Goal: Task Accomplishment & Management: Complete application form

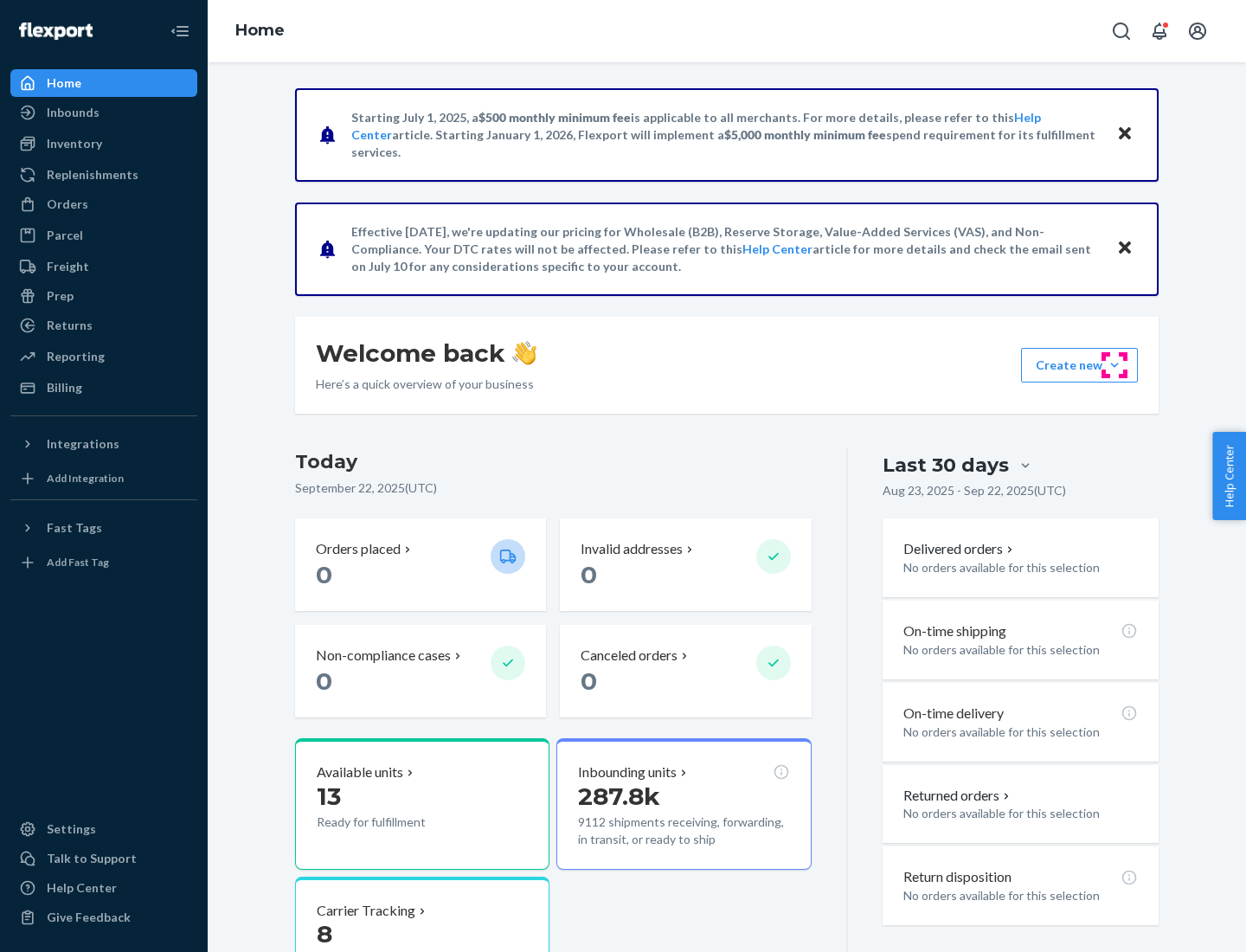
click at [1114, 365] on button "Create new Create new inbound Create new order Create new product" at bounding box center [1079, 364] width 117 height 35
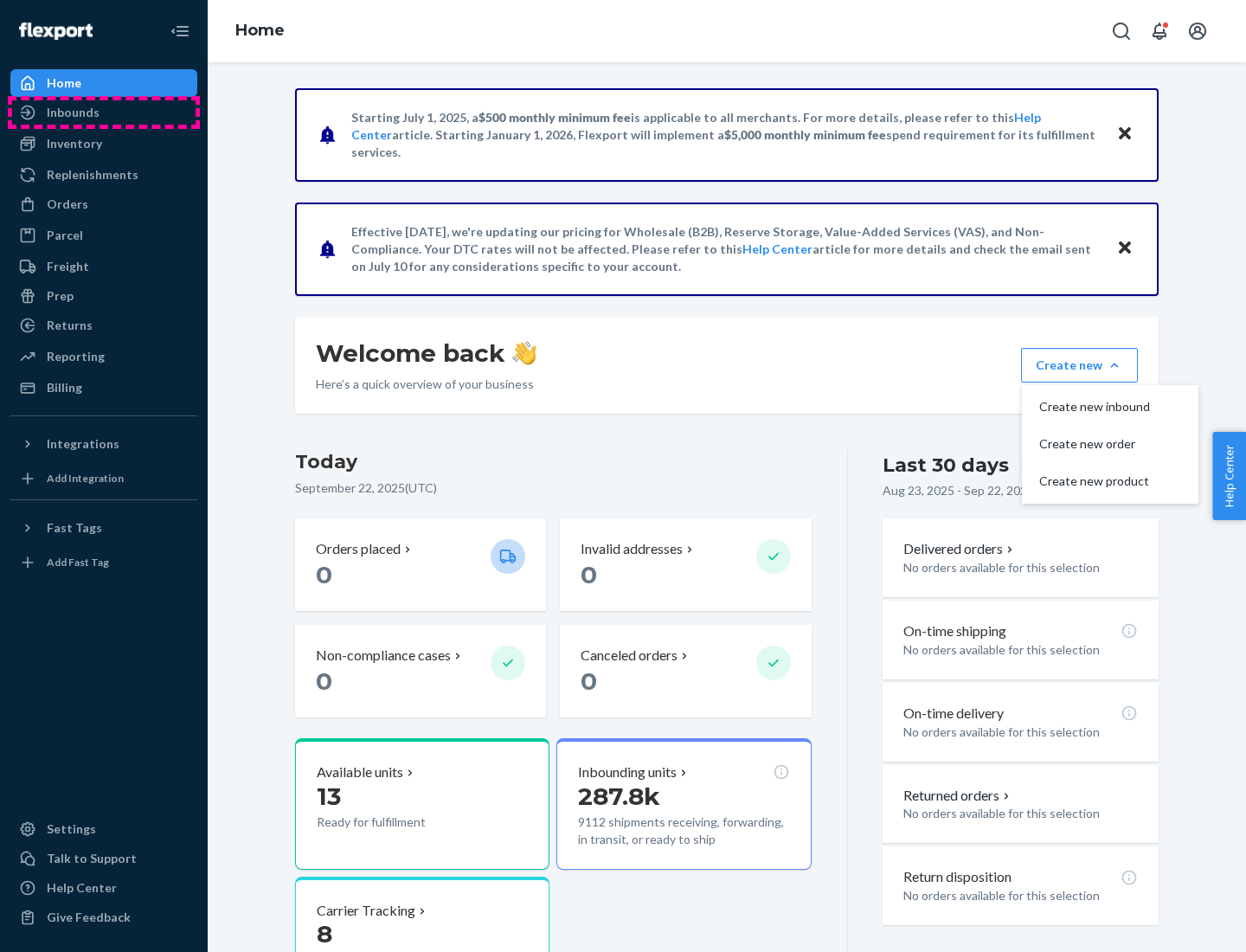
click at [104, 112] on div "Inbounds" at bounding box center [104, 112] width 183 height 24
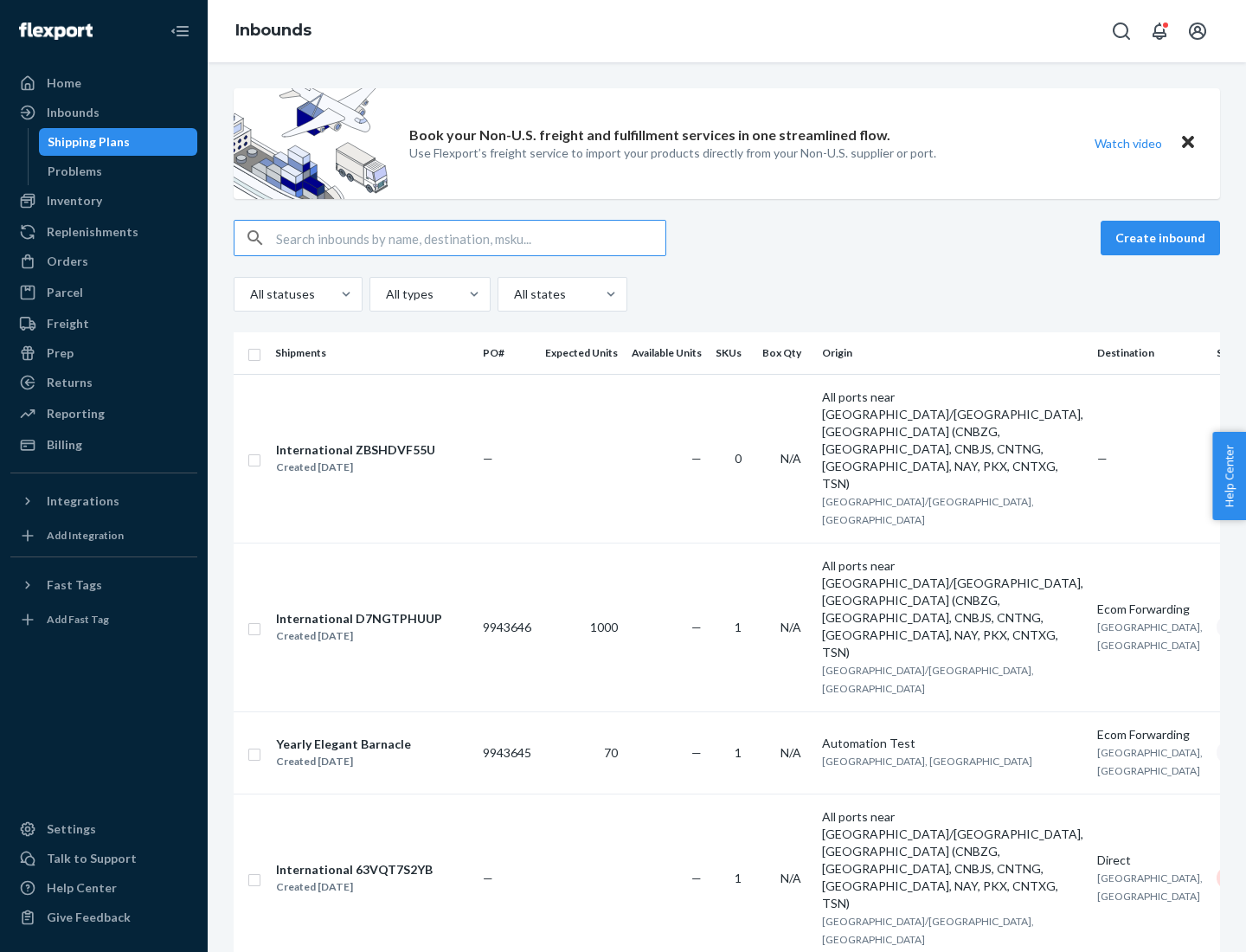
click at [1163, 238] on button "Create inbound" at bounding box center [1161, 237] width 120 height 35
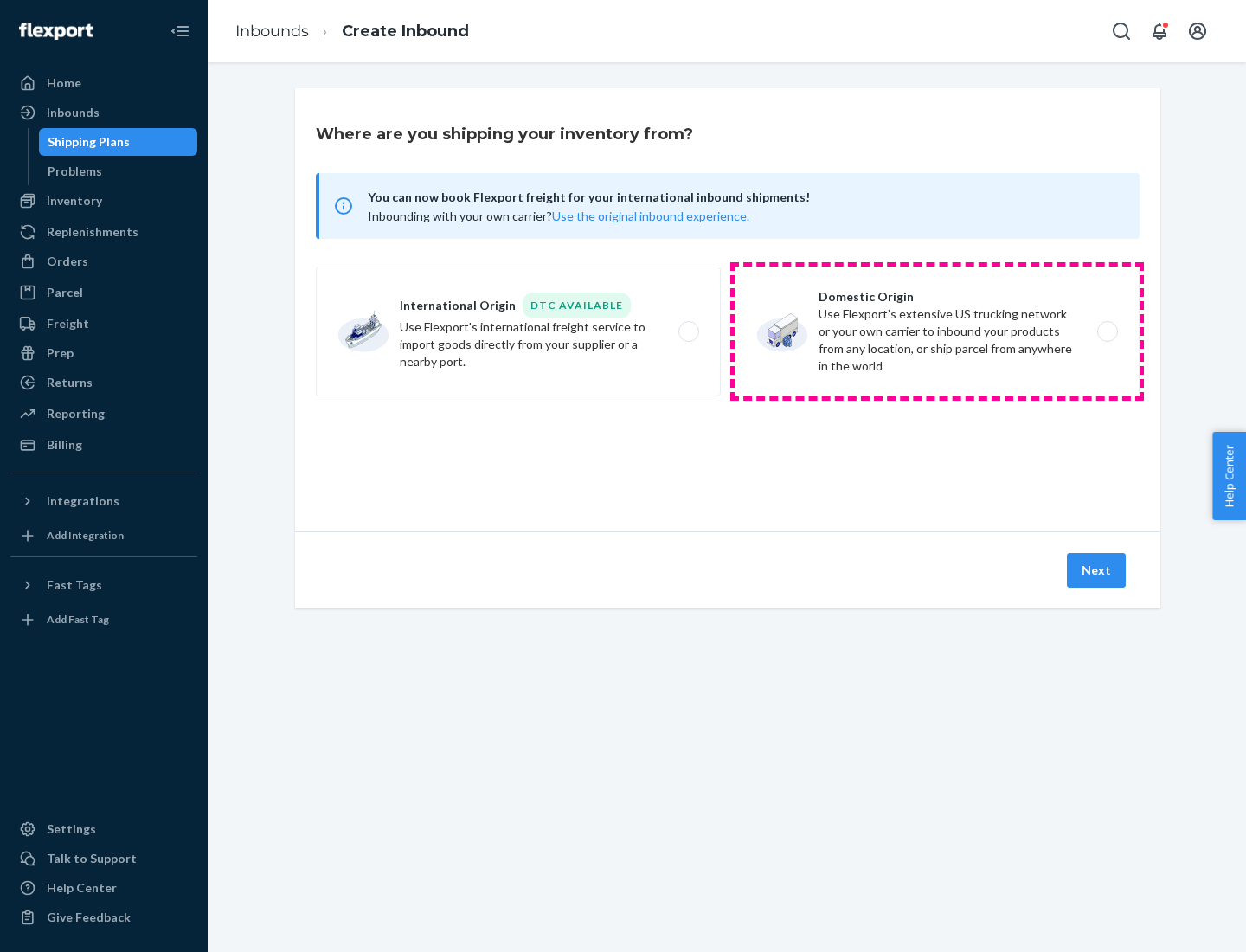
click at [937, 332] on label "Domestic Origin Use Flexport’s extensive US trucking network or your own carrie…" at bounding box center [938, 331] width 405 height 130
click at [1107, 332] on input "Domestic Origin Use Flexport’s extensive US trucking network or your own carrie…" at bounding box center [1112, 332] width 11 height 11
radio input "true"
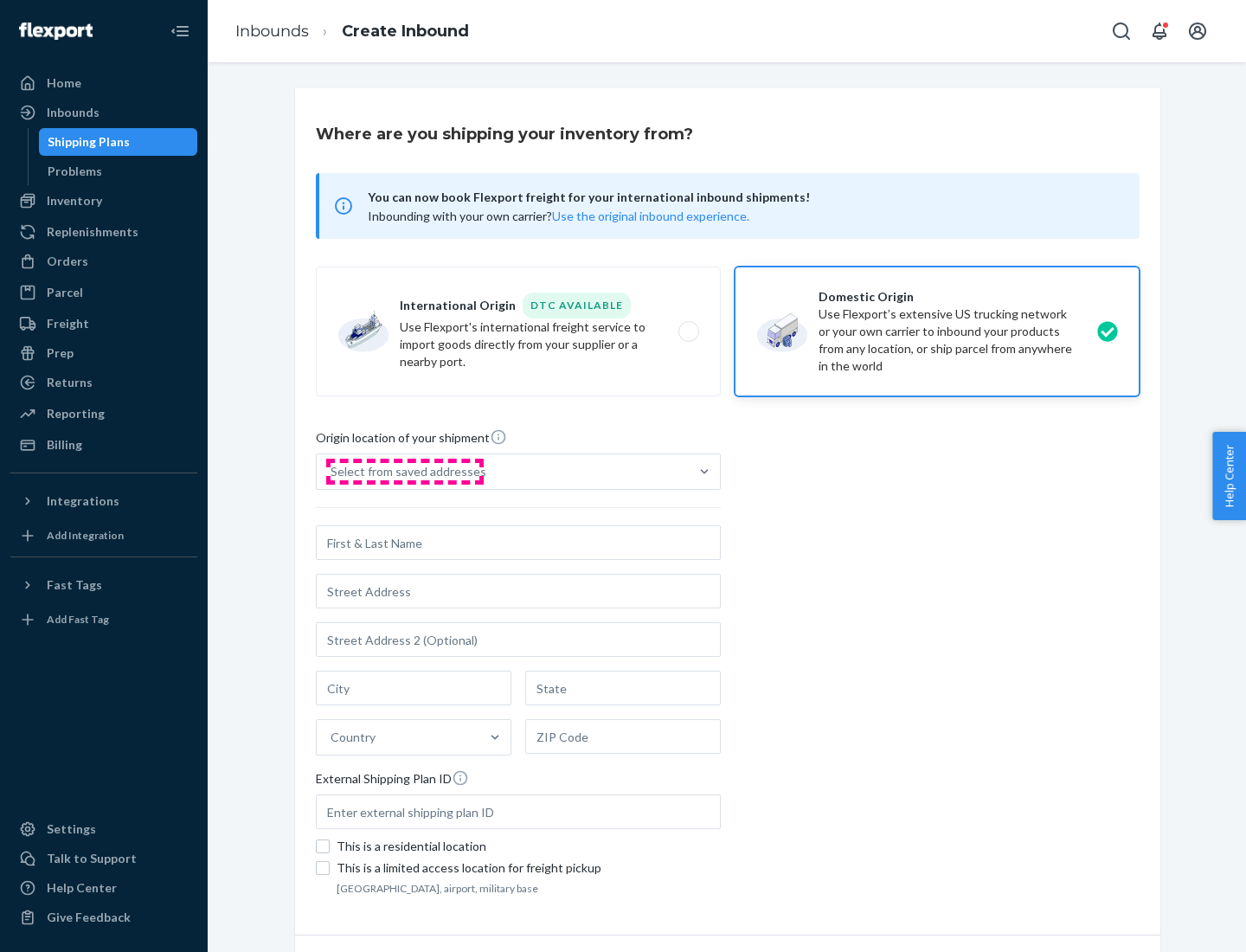
click at [404, 472] on div "Select from saved addresses" at bounding box center [408, 472] width 156 height 18
click at [333, 472] on input "Select from saved addresses" at bounding box center [332, 472] width 2 height 18
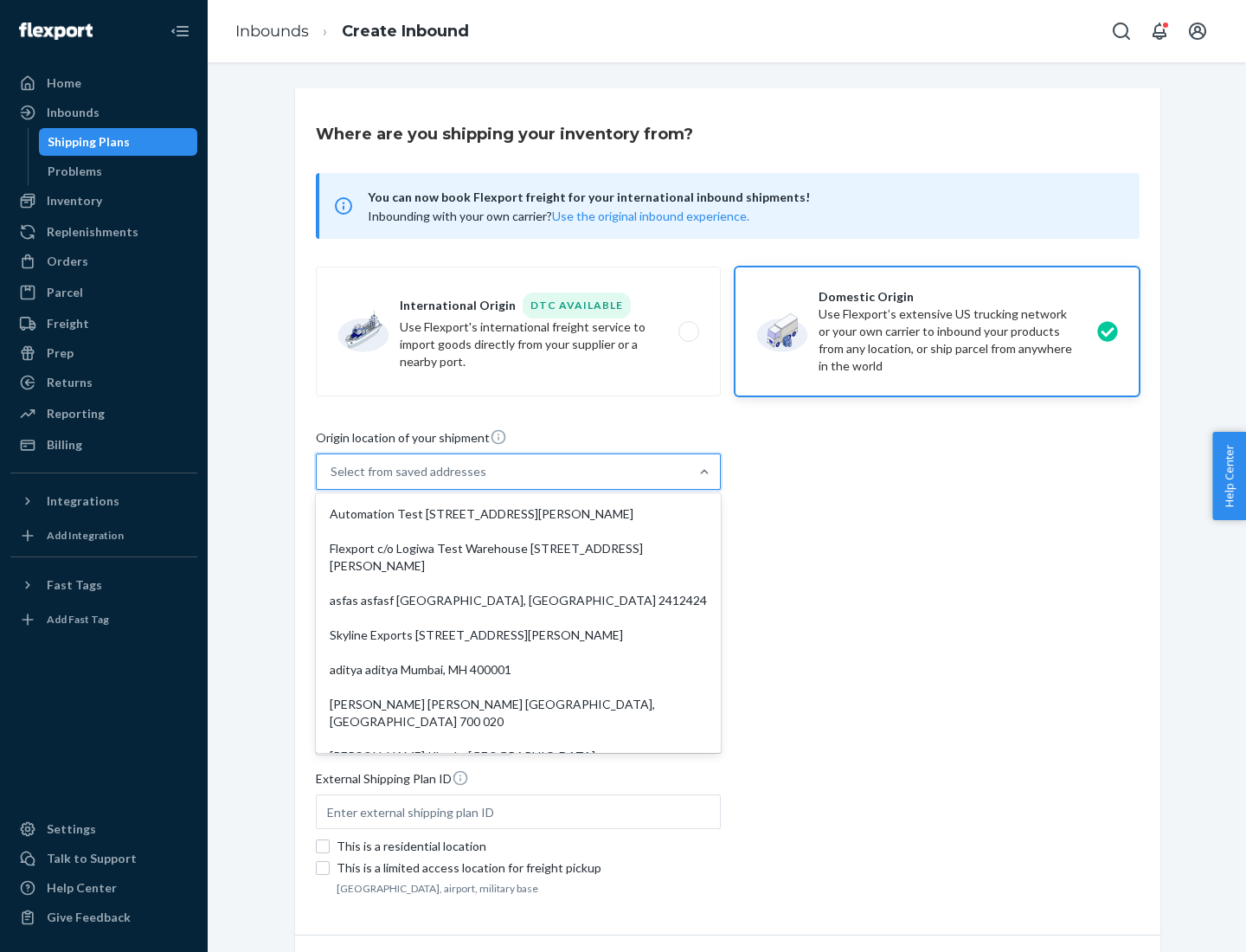
scroll to position [7, 0]
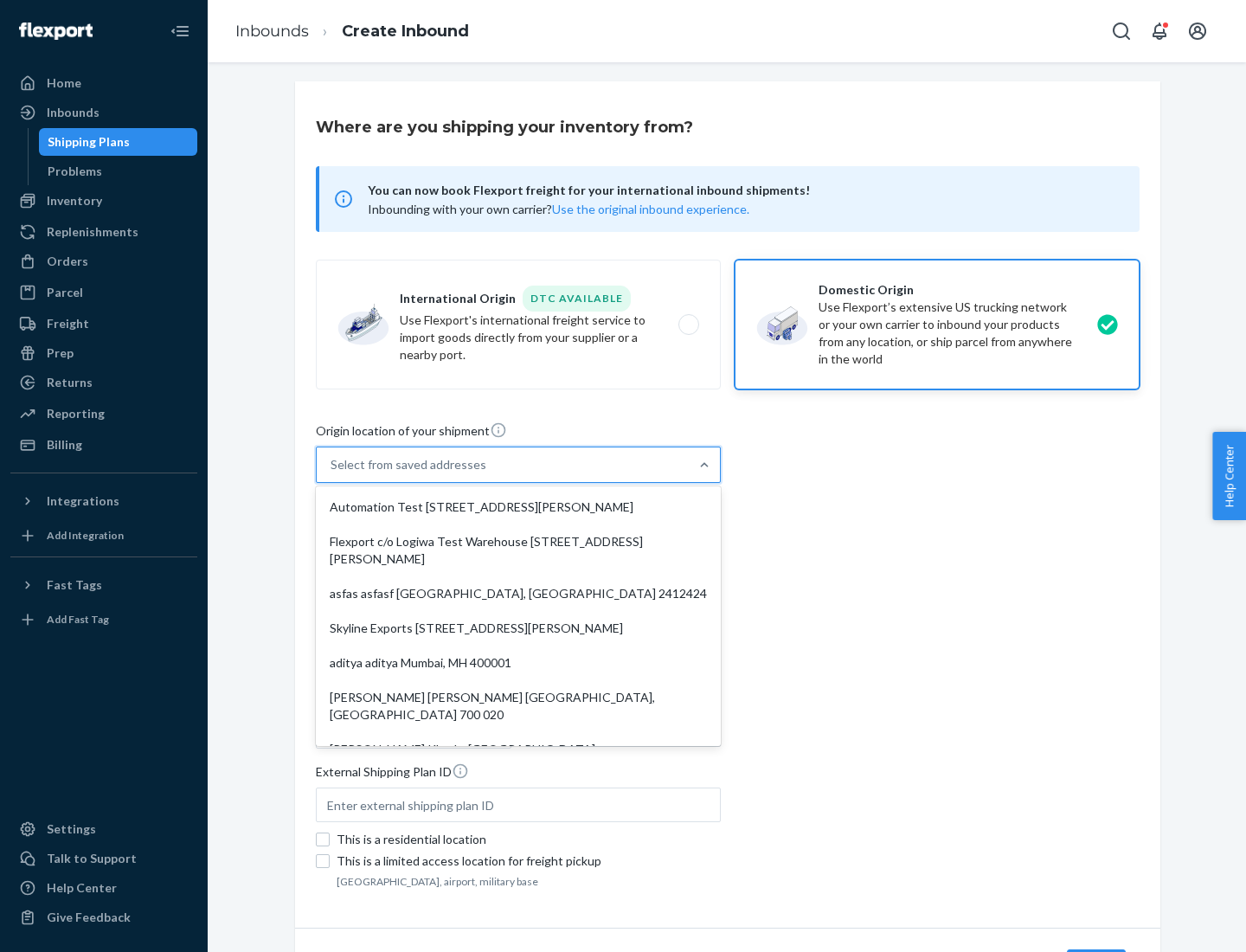
click at [518, 507] on div "Automation Test [STREET_ADDRESS][PERSON_NAME]" at bounding box center [518, 506] width 398 height 35
click at [333, 474] on input "option Automation Test [STREET_ADDRESS][PERSON_NAME]. 9 results available. Use …" at bounding box center [332, 464] width 2 height 18
type input "Automation Test"
type input "9th Floor"
type input "[GEOGRAPHIC_DATA]"
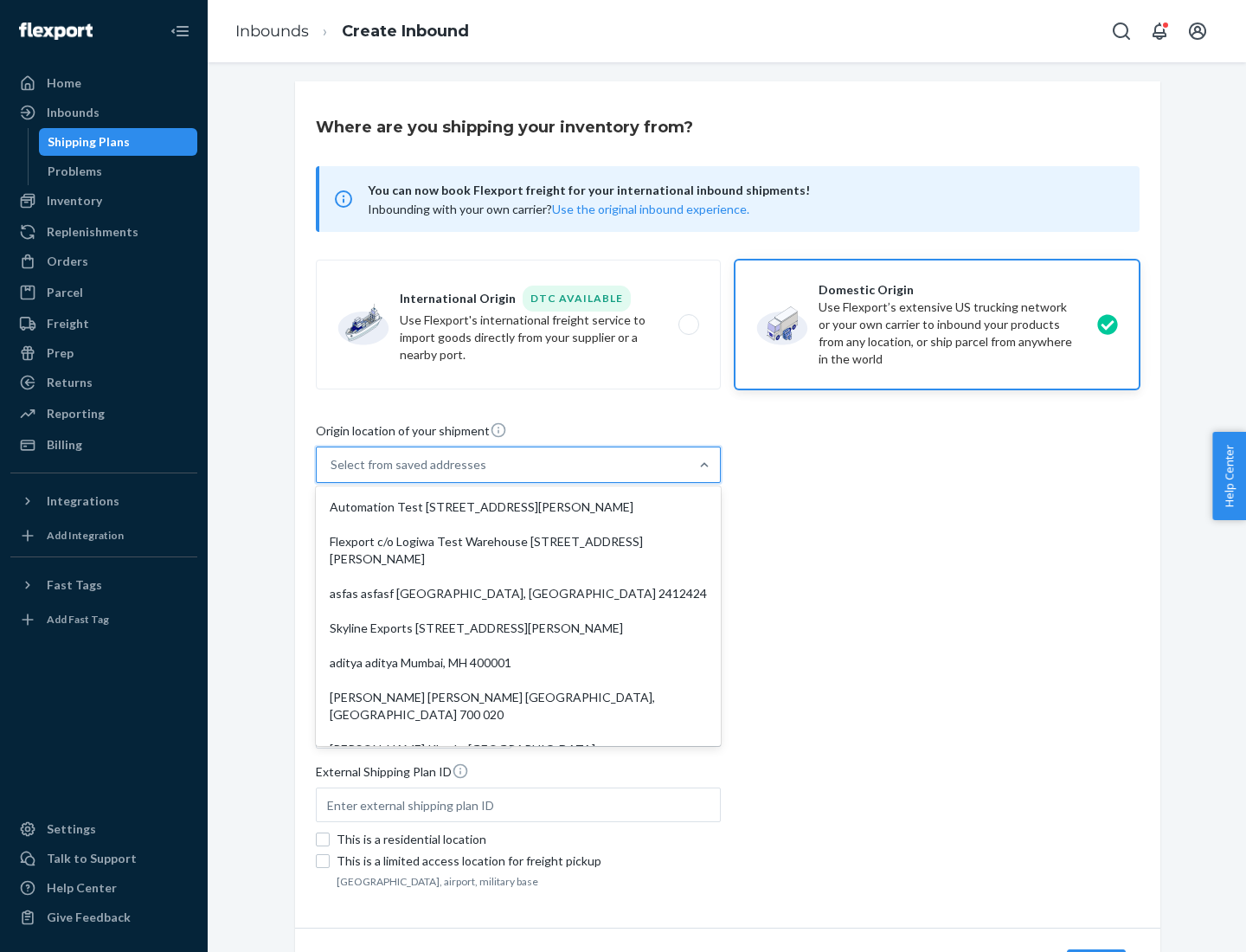
type input "CA"
type input "94104"
type input "[STREET_ADDRESS][PERSON_NAME]"
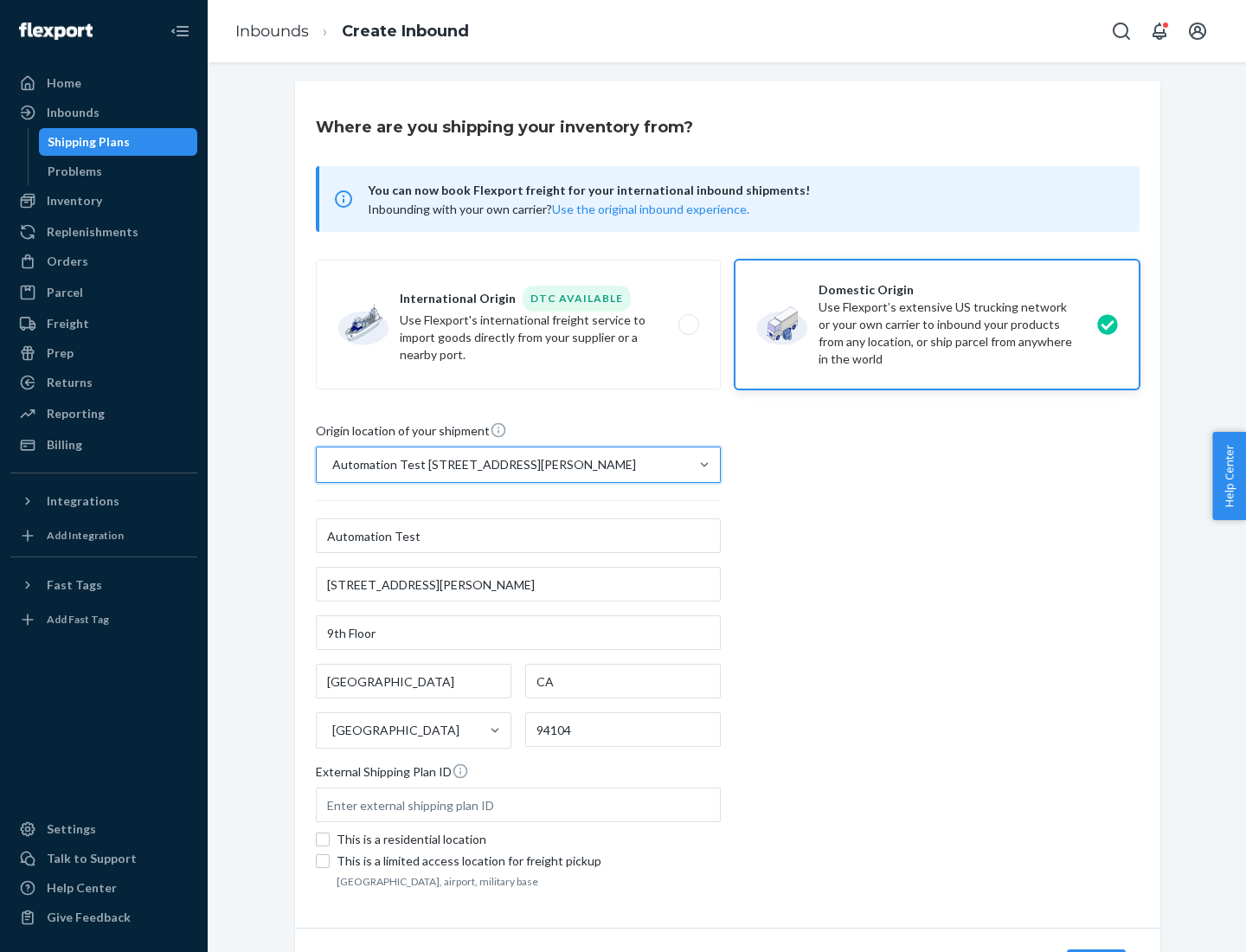
scroll to position [101, 0]
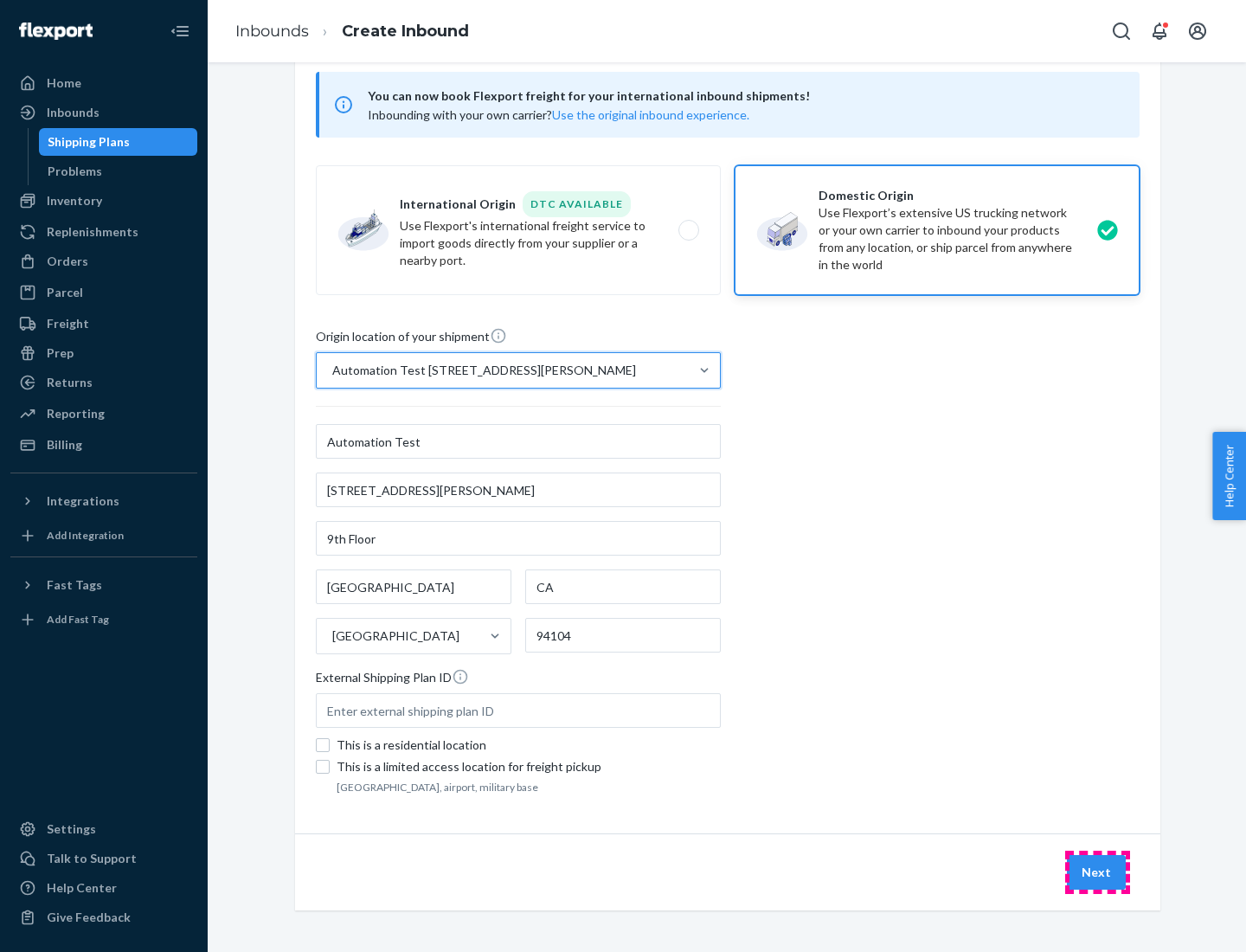
click at [1097, 873] on button "Next" at bounding box center [1096, 872] width 59 height 35
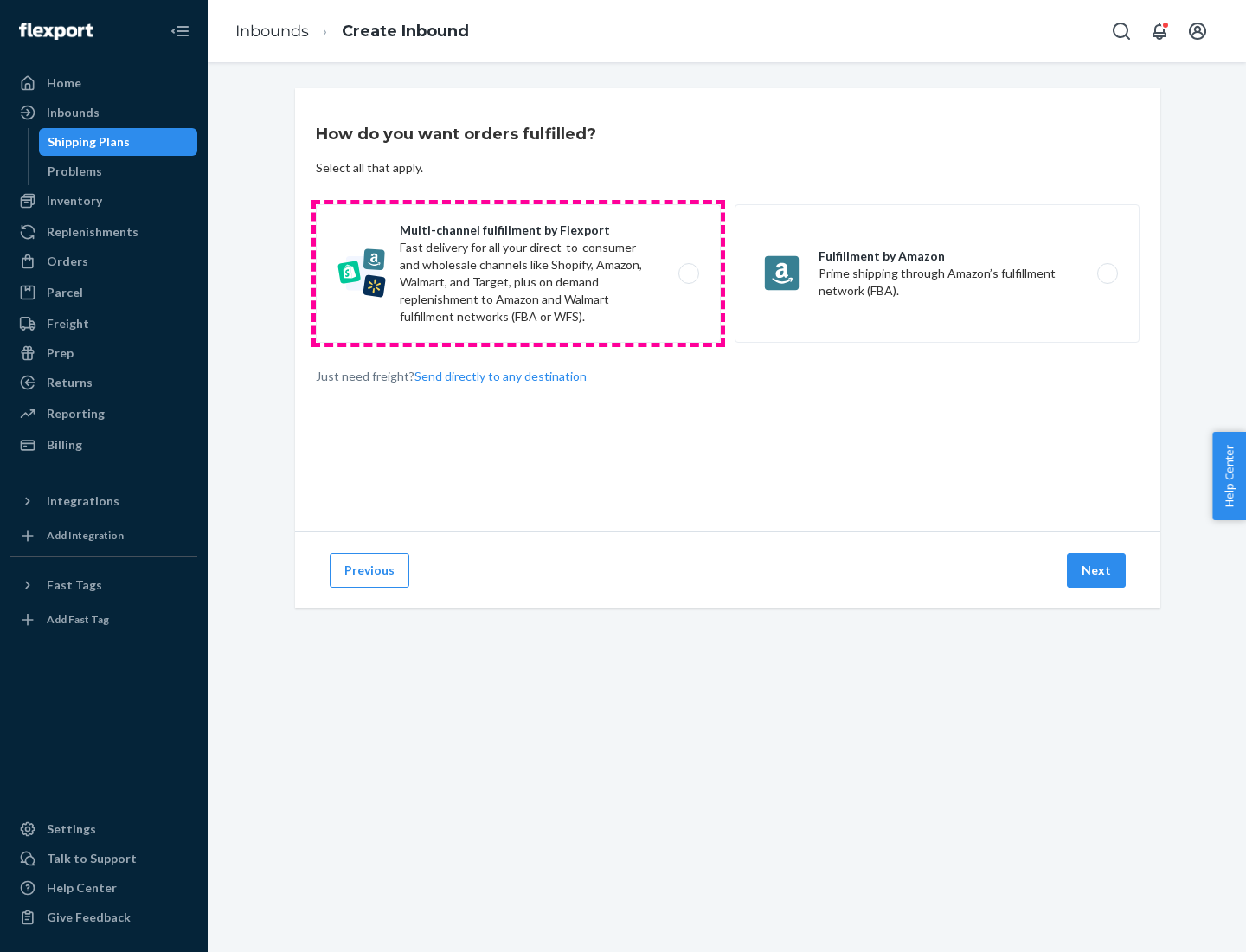
click at [518, 274] on label "Multi-channel fulfillment by Flexport Fast delivery for all your direct-to-cons…" at bounding box center [518, 274] width 405 height 138
click at [688, 274] on input "Multi-channel fulfillment by Flexport Fast delivery for all your direct-to-cons…" at bounding box center [694, 274] width 11 height 11
radio input "true"
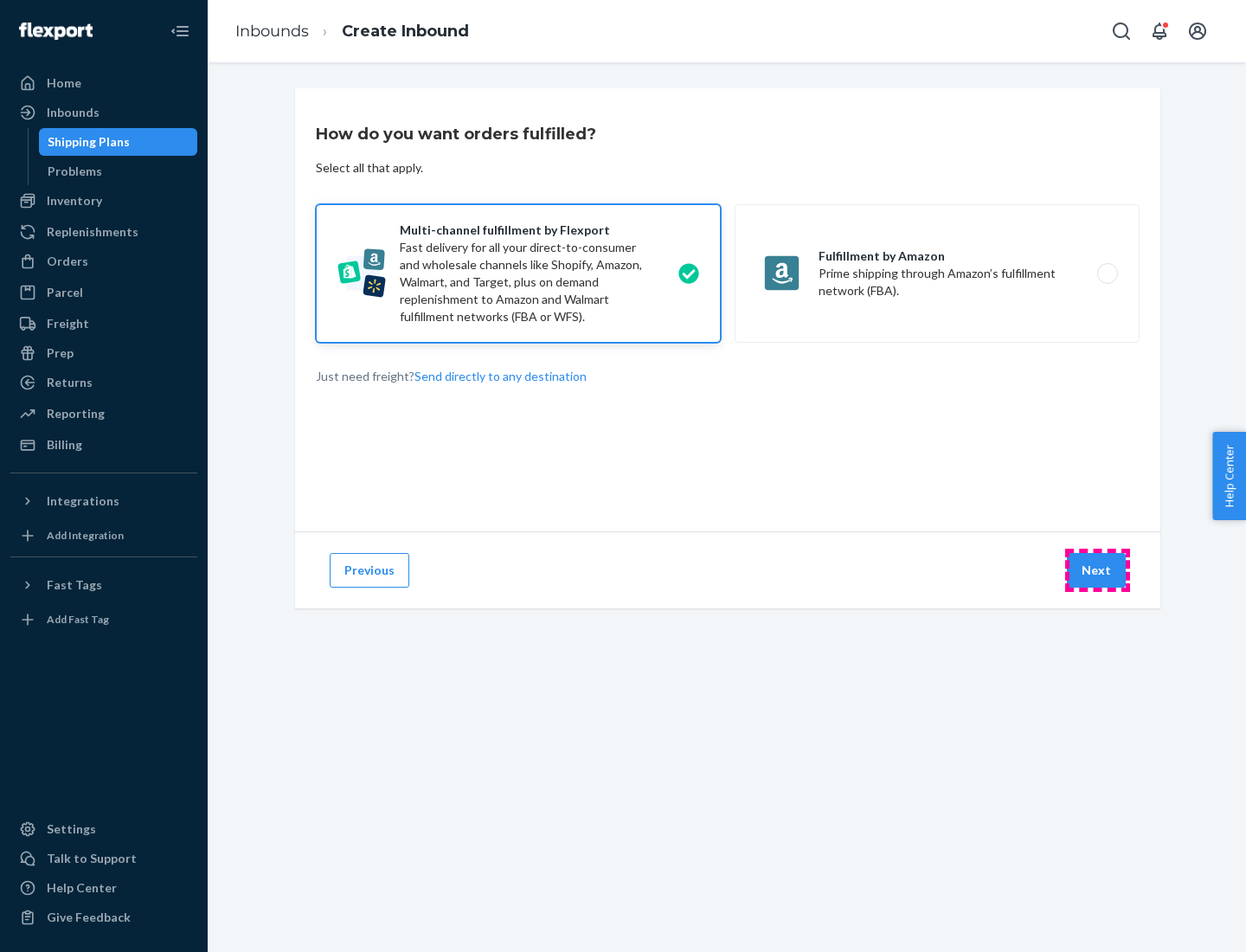
click at [1097, 571] on button "Next" at bounding box center [1096, 570] width 59 height 35
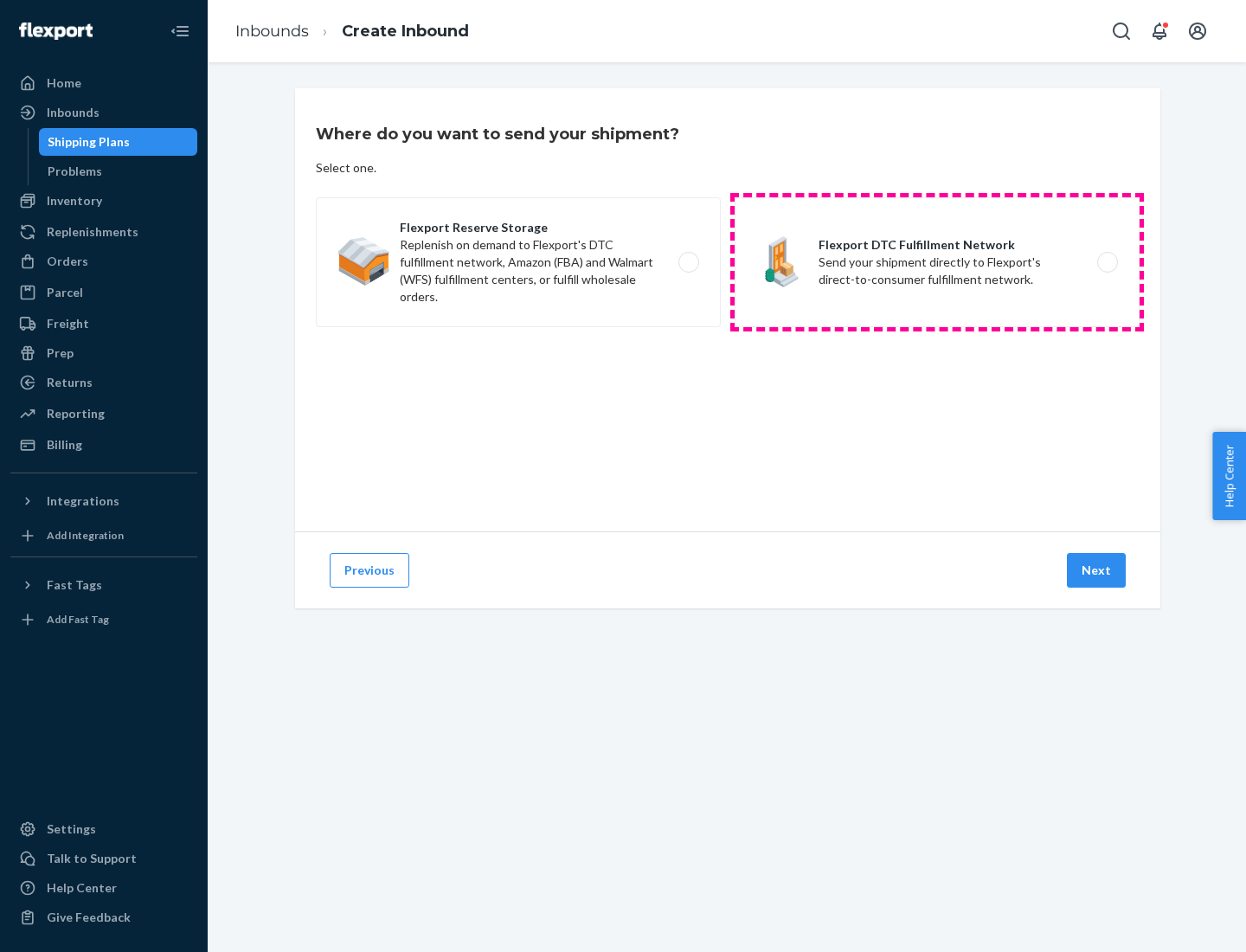
click at [937, 263] on label "Flexport DTC Fulfillment Network Send your shipment directly to Flexport's dire…" at bounding box center [938, 262] width 405 height 130
click at [1107, 263] on input "Flexport DTC Fulfillment Network Send your shipment directly to Flexport's dire…" at bounding box center [1112, 263] width 11 height 11
radio input "true"
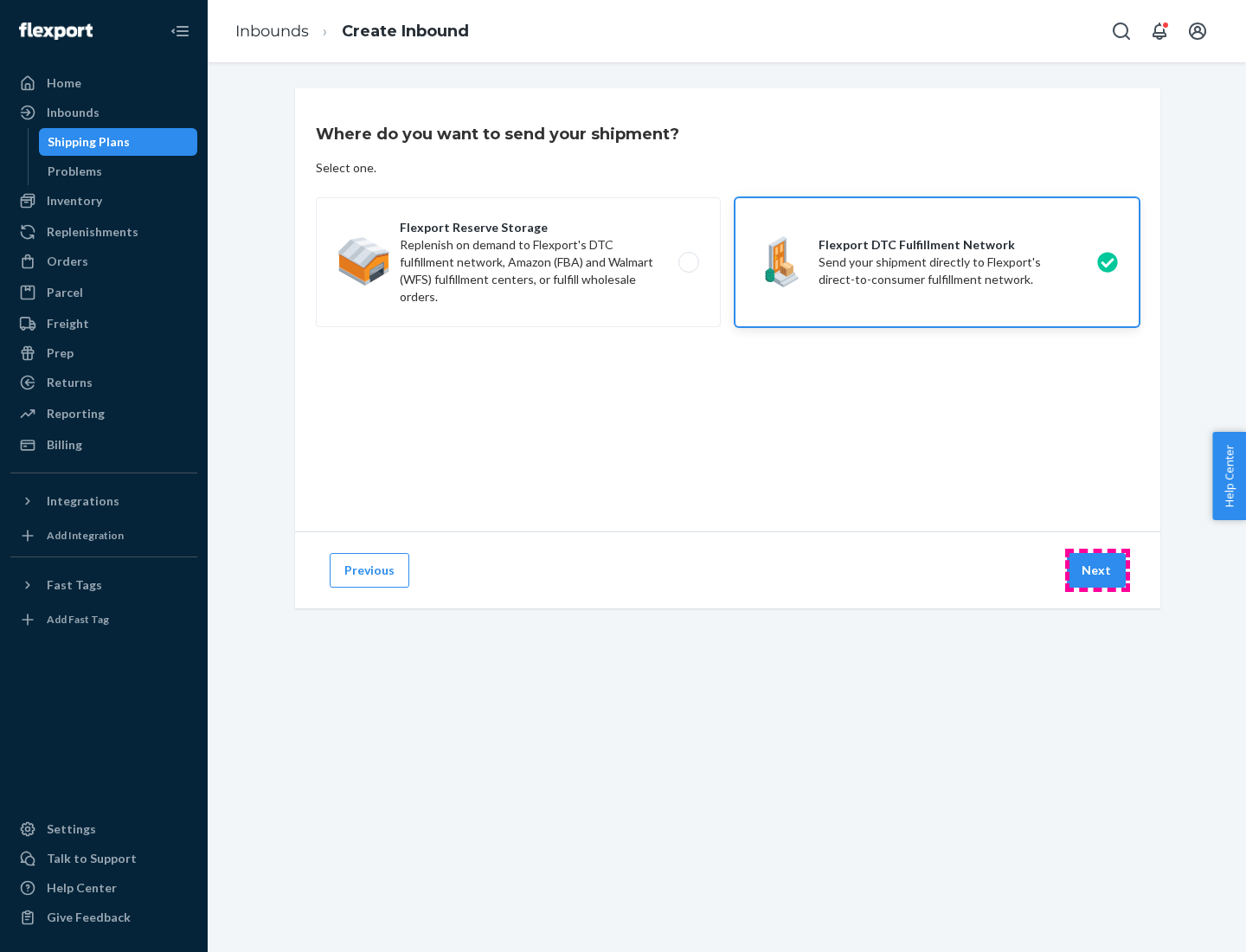
click at [1097, 571] on button "Next" at bounding box center [1096, 570] width 59 height 35
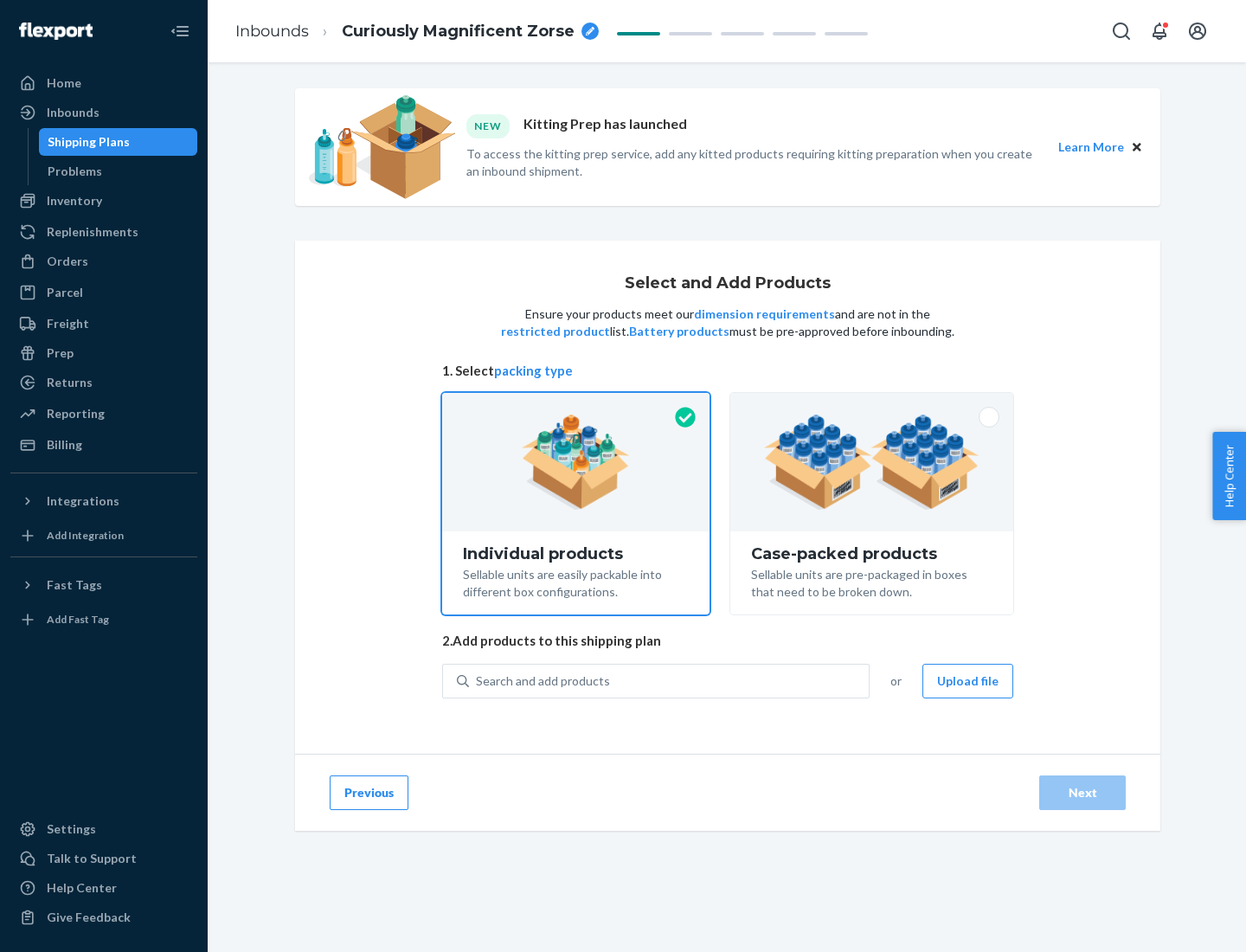
click at [872, 462] on img at bounding box center [871, 462] width 216 height 95
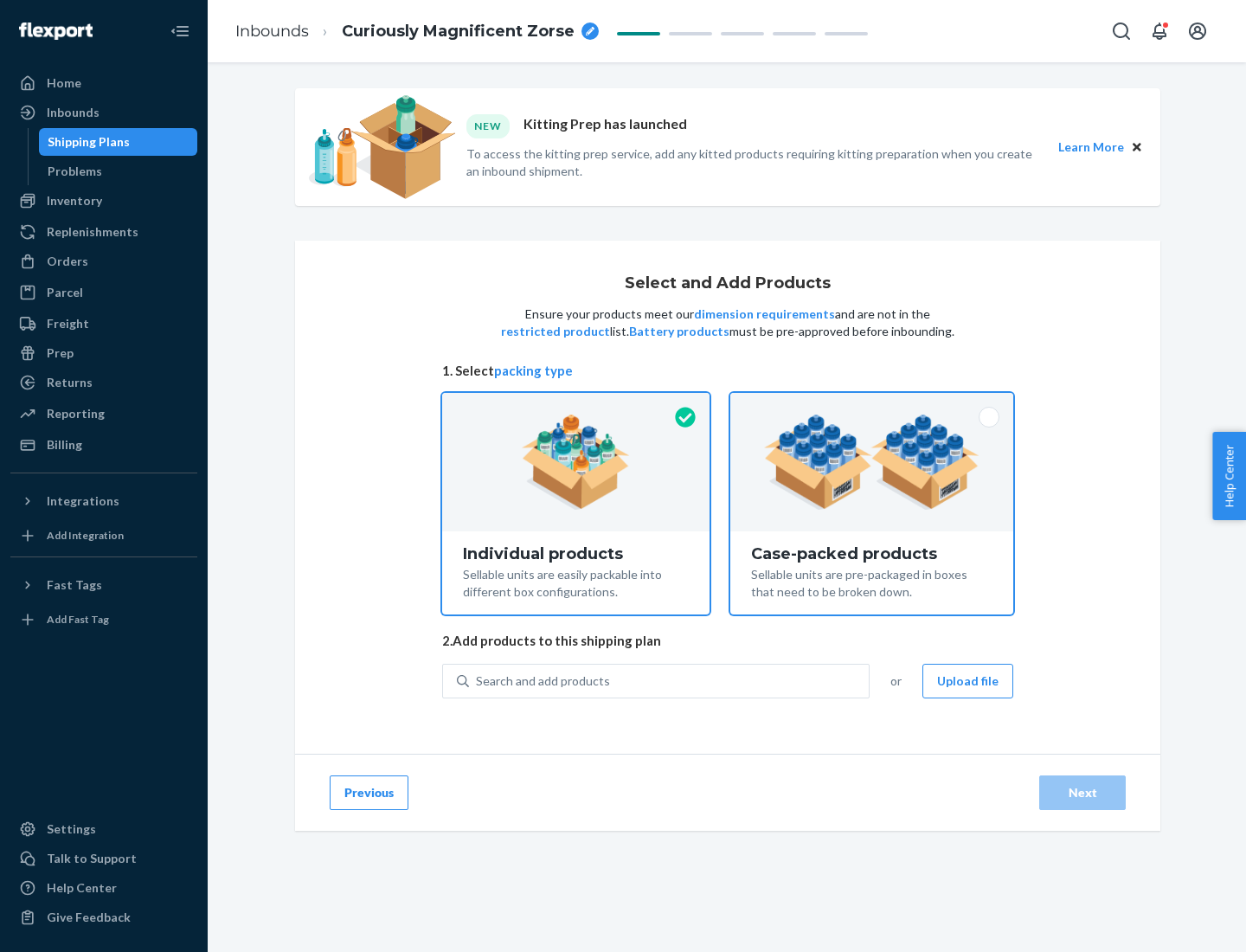
click at [872, 405] on input "Case-packed products Sellable units are pre-packaged in boxes that need to be b…" at bounding box center [872, 399] width 11 height 11
radio input "true"
radio input "false"
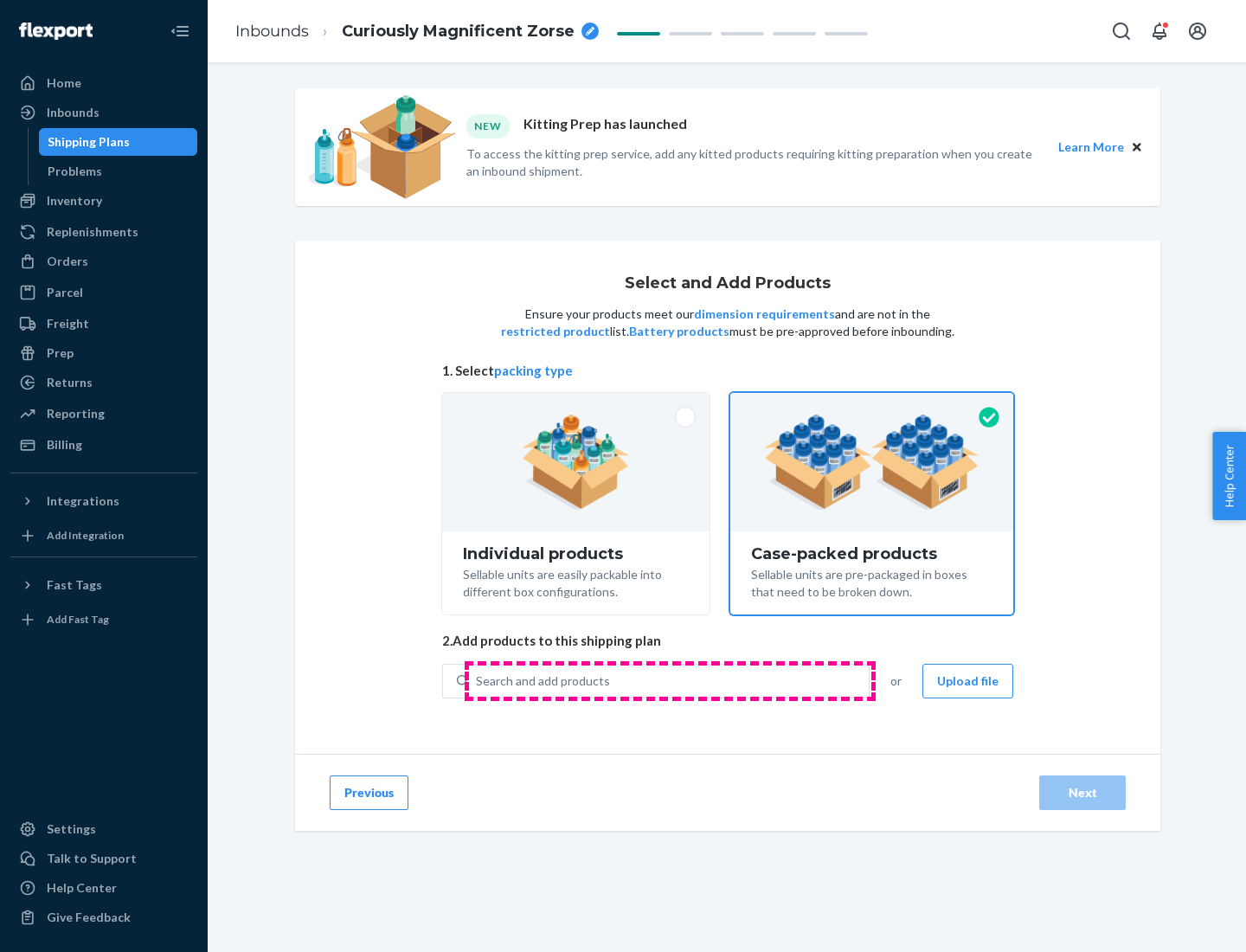
click at [670, 680] on div "Search and add products" at bounding box center [669, 681] width 400 height 31
click at [477, 680] on input "Search and add products" at bounding box center [477, 681] width 2 height 18
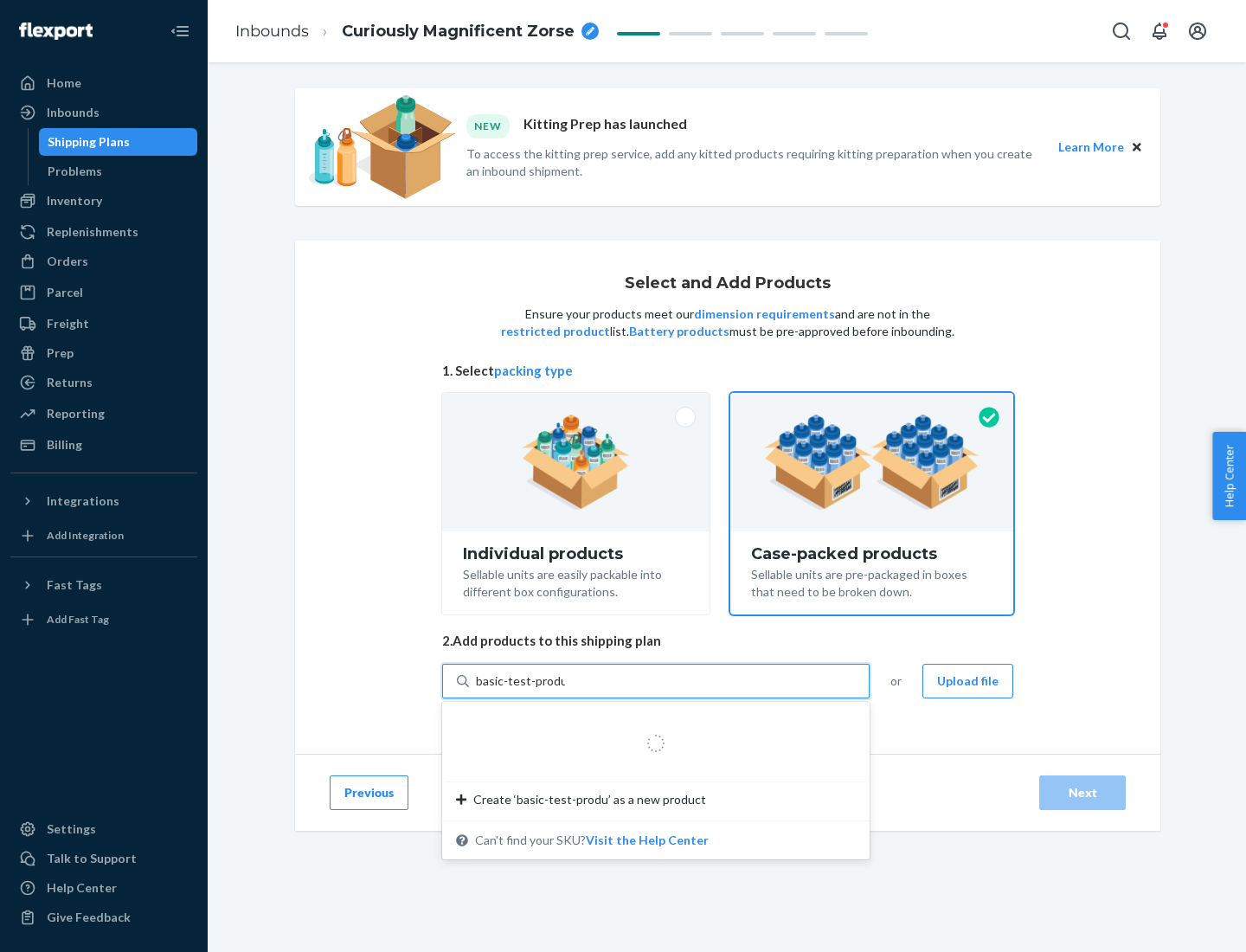
type input "basic-test-product-1"
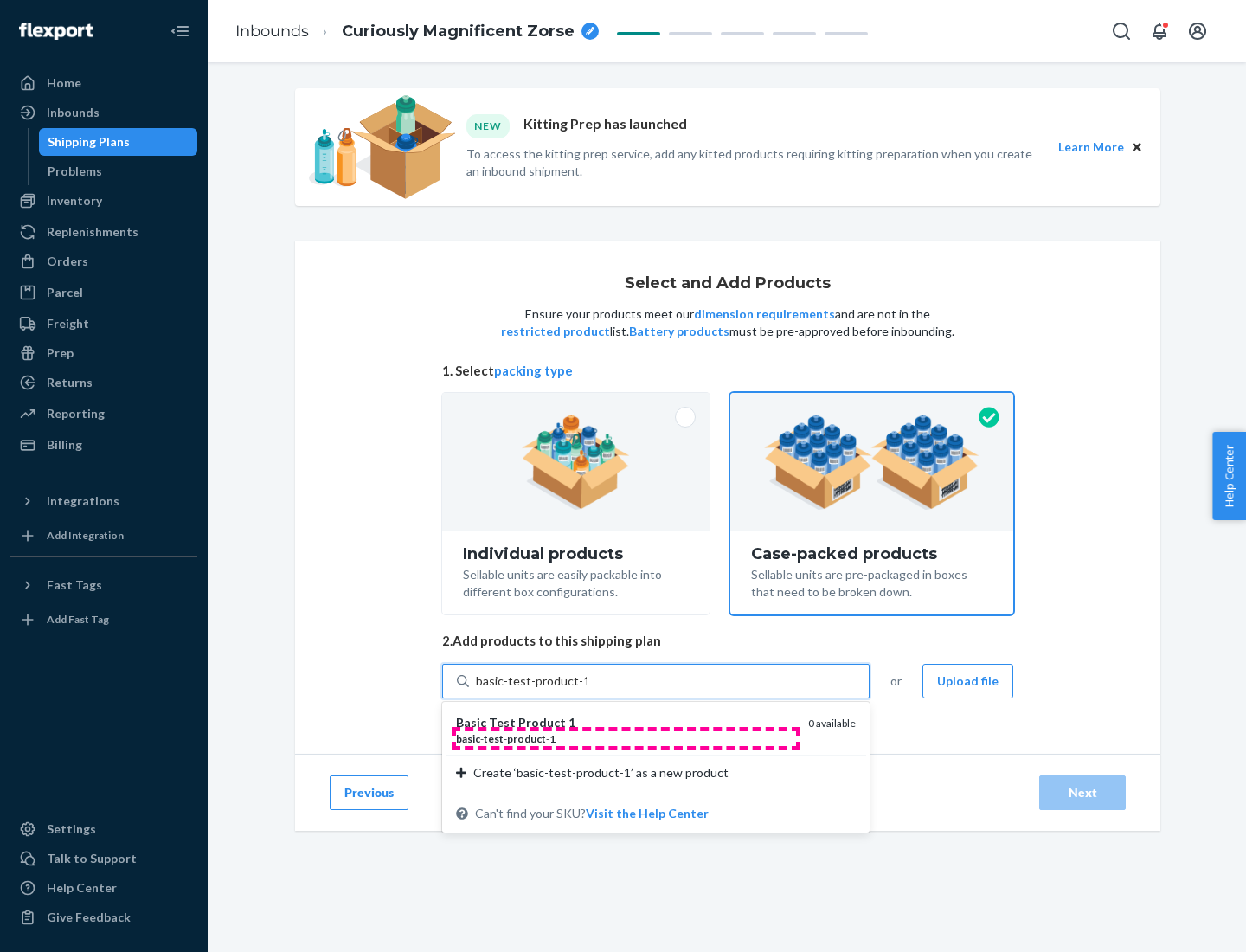
click at [626, 738] on div "basic - test - product - 1" at bounding box center [625, 739] width 338 height 15
click at [587, 689] on input "basic-test-product-1" at bounding box center [531, 681] width 111 height 18
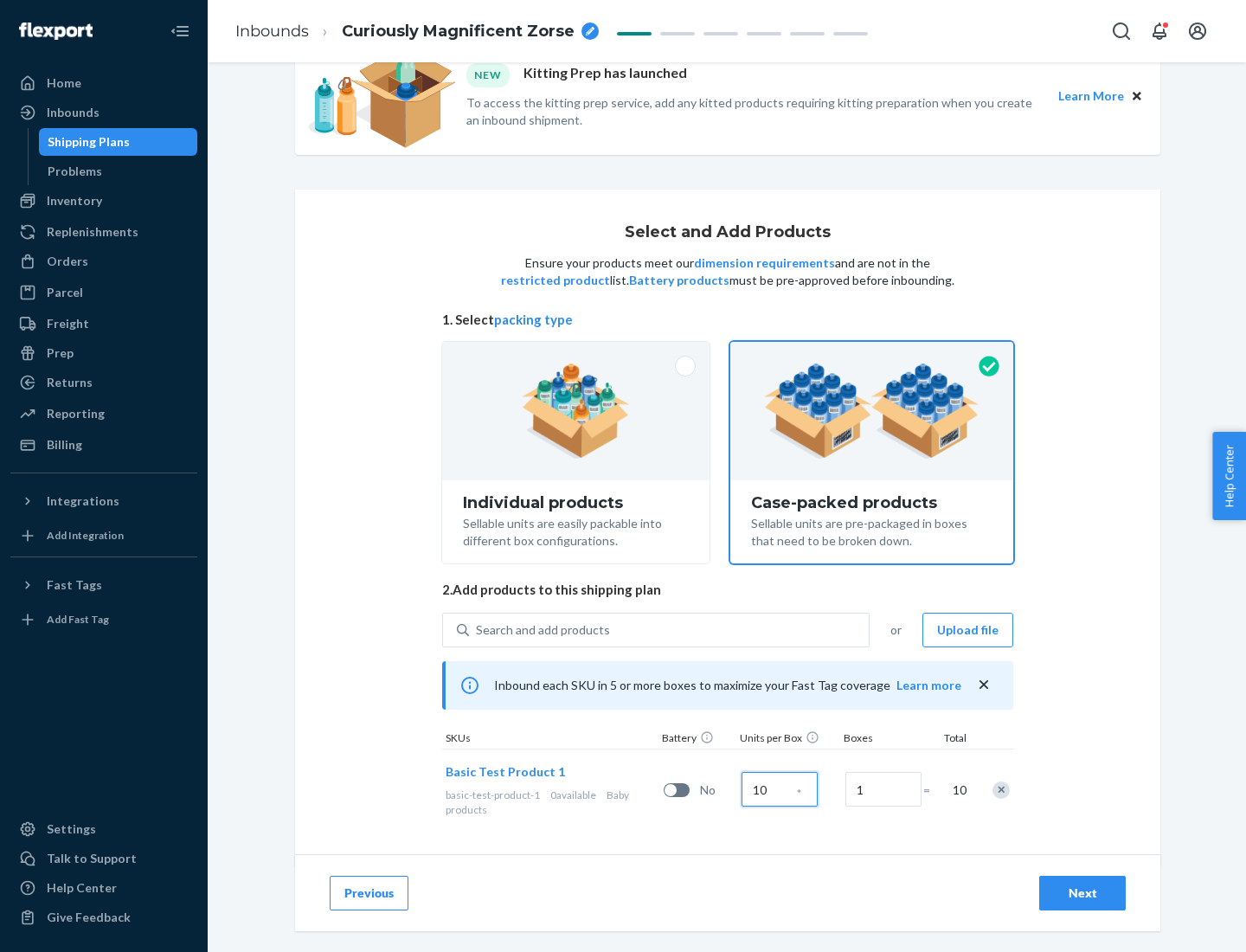
scroll to position [63, 0]
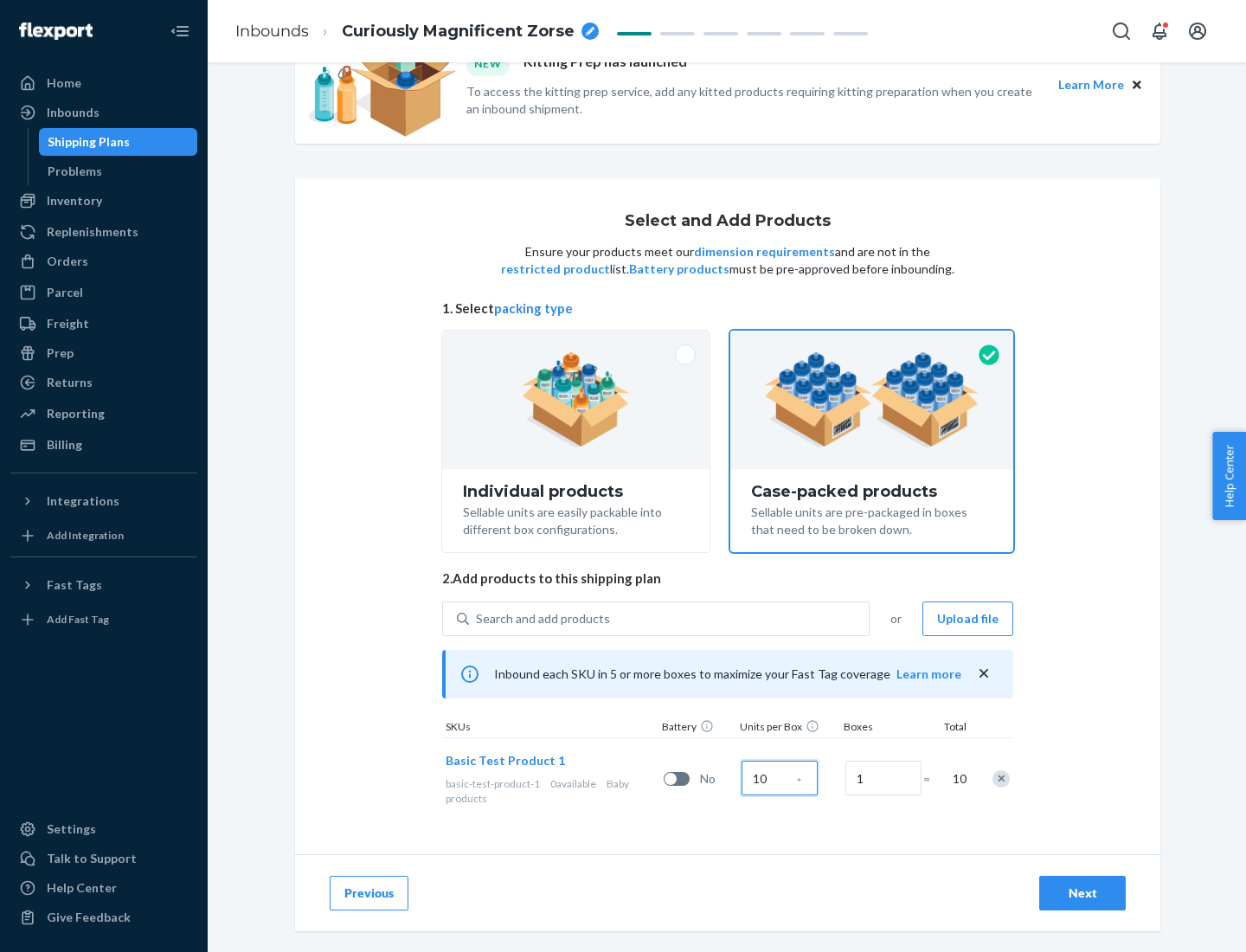
type input "10"
type input "7"
click at [1083, 893] on div "Next" at bounding box center [1083, 893] width 57 height 18
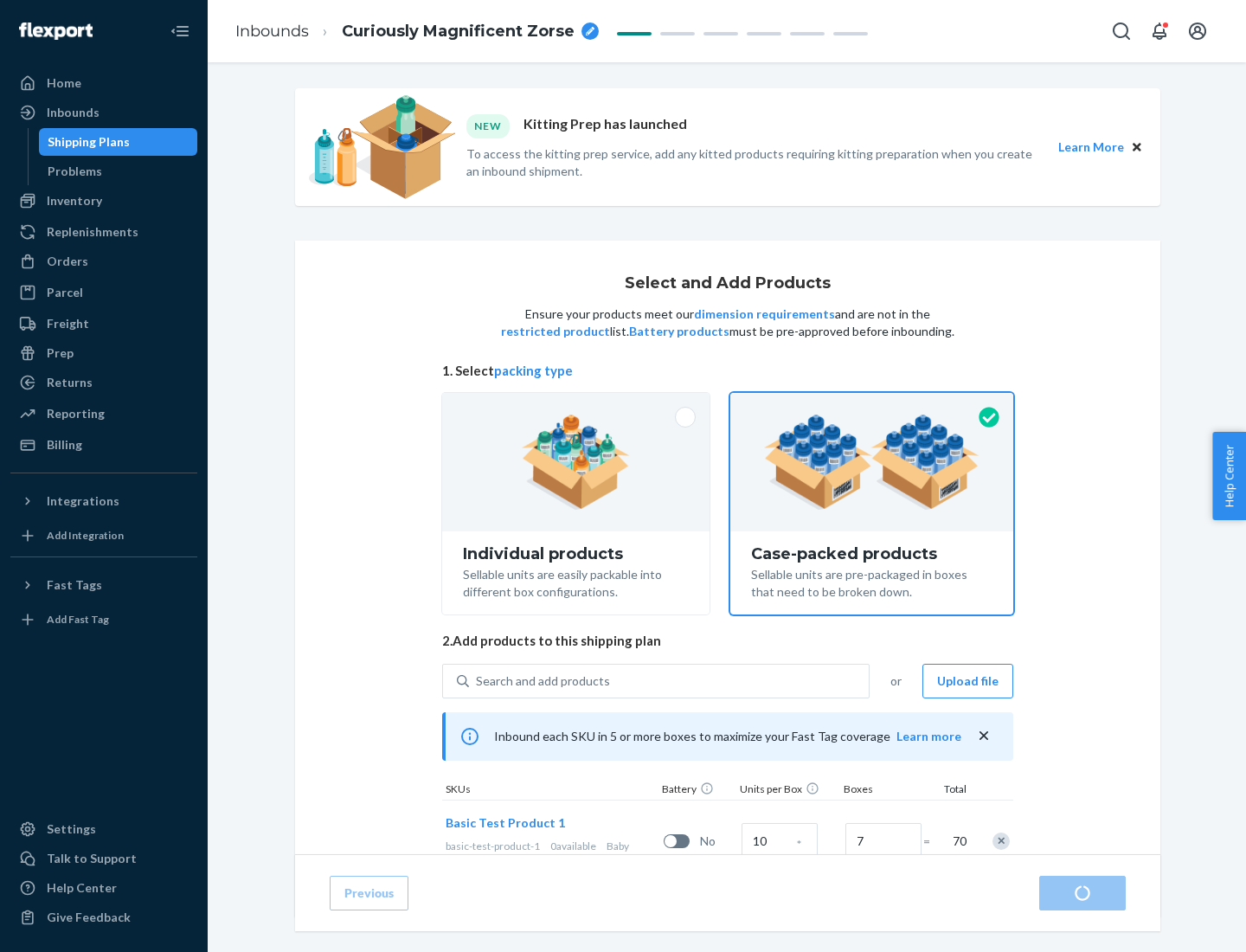
radio input "true"
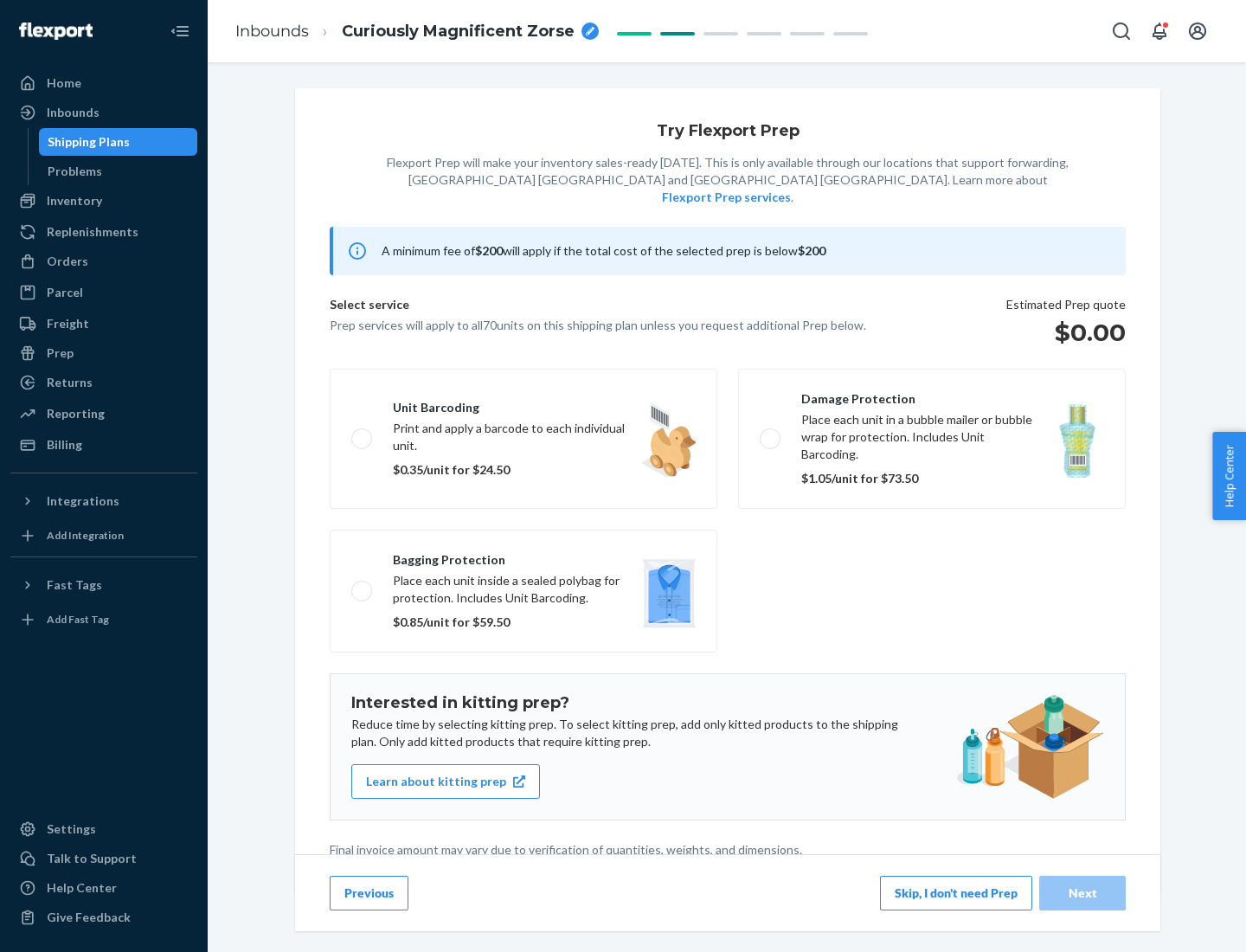
scroll to position [5, 0]
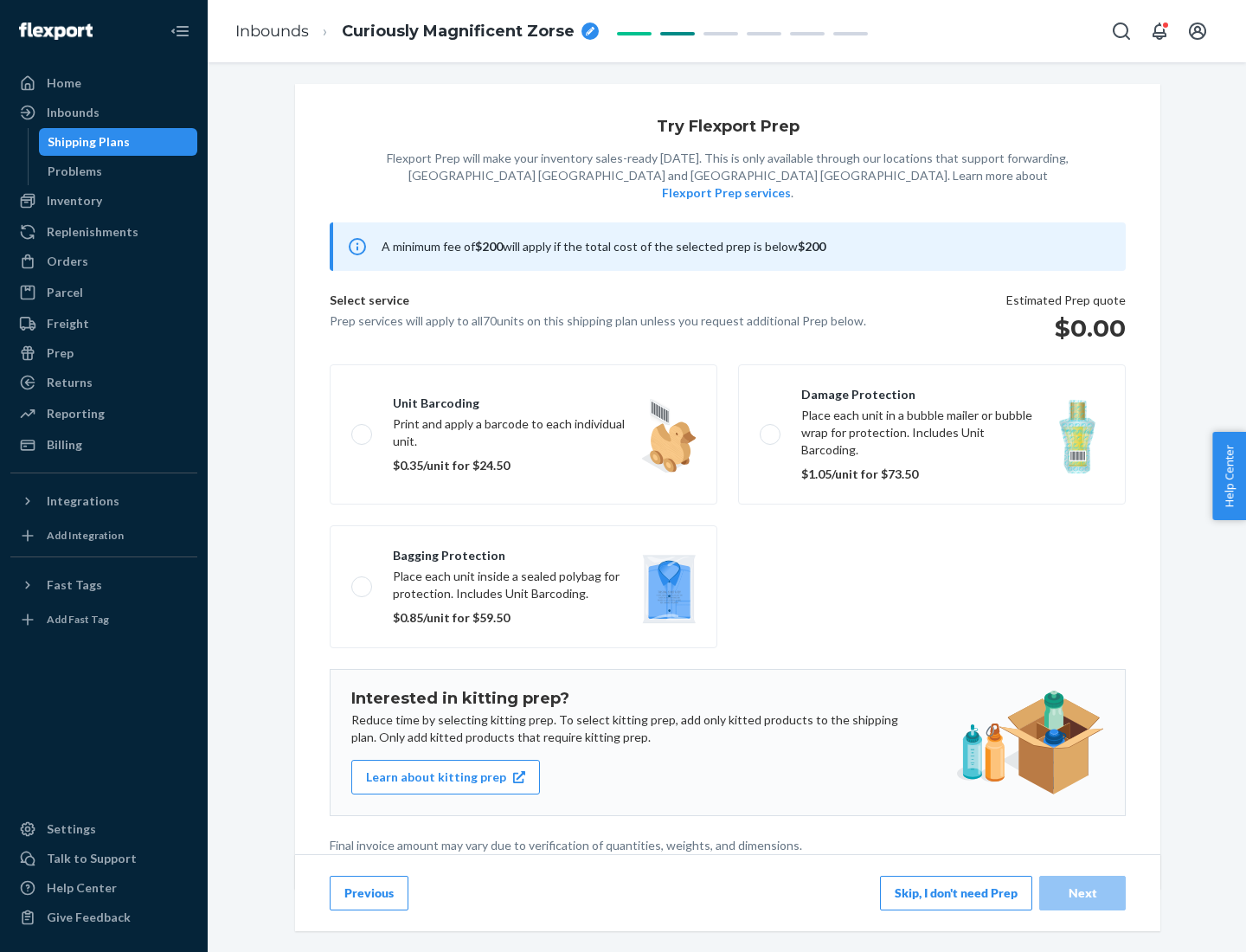
click at [524, 551] on label "Bagging protection Place each unit inside a sealed polybag for protection. Incl…" at bounding box center [523, 587] width 388 height 123
click at [362, 581] on input "Bagging protection Place each unit inside a sealed polybag for protection. Incl…" at bounding box center [357, 587] width 11 height 11
checkbox input "true"
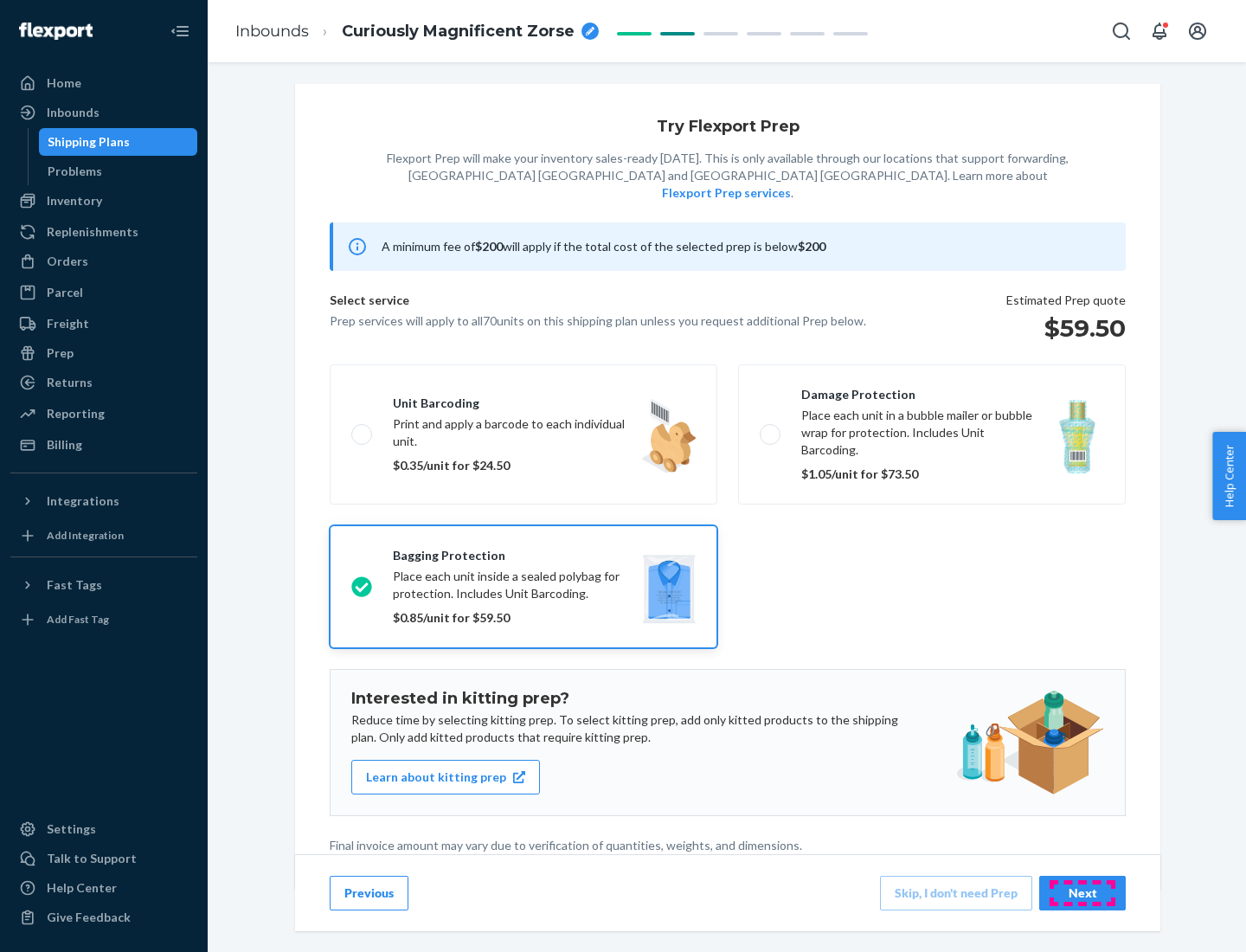
click at [1083, 892] on div "Next" at bounding box center [1083, 893] width 57 height 18
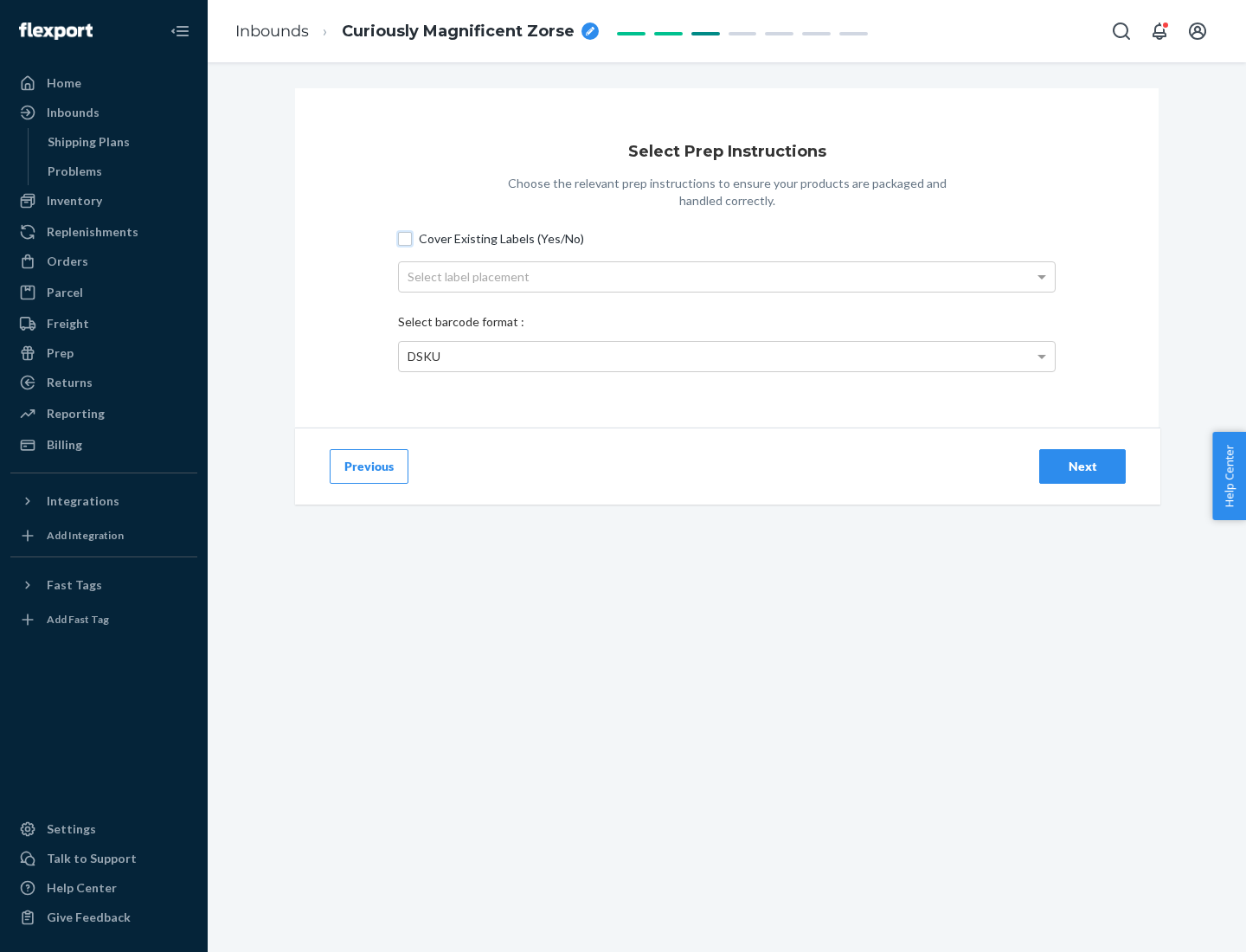
click at [405, 238] on input "Cover Existing Labels (Yes/No)" at bounding box center [404, 238] width 14 height 14
checkbox input "true"
click at [727, 277] on div "Select label placement" at bounding box center [727, 277] width 656 height 30
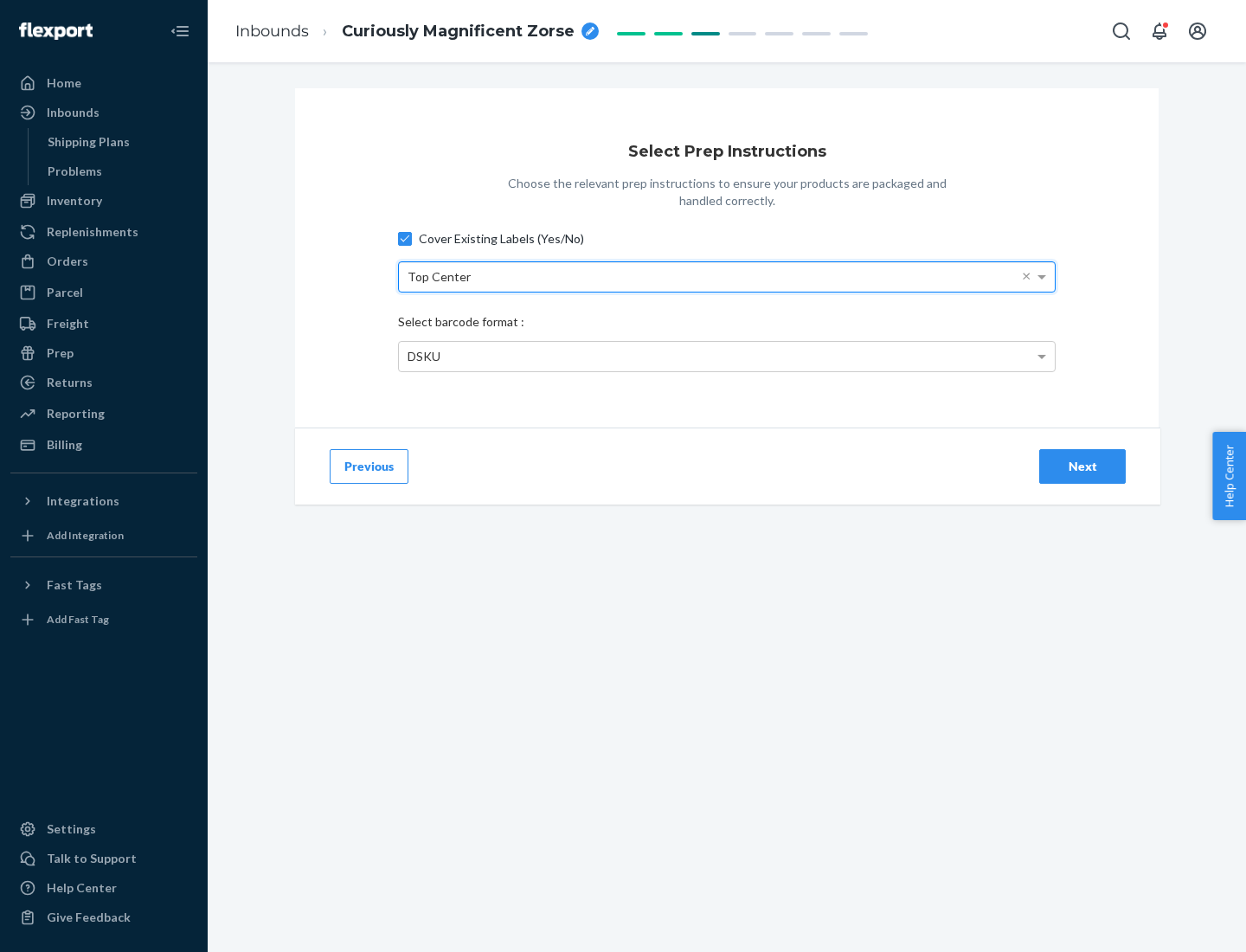
click at [727, 356] on div "DSKU" at bounding box center [727, 357] width 656 height 30
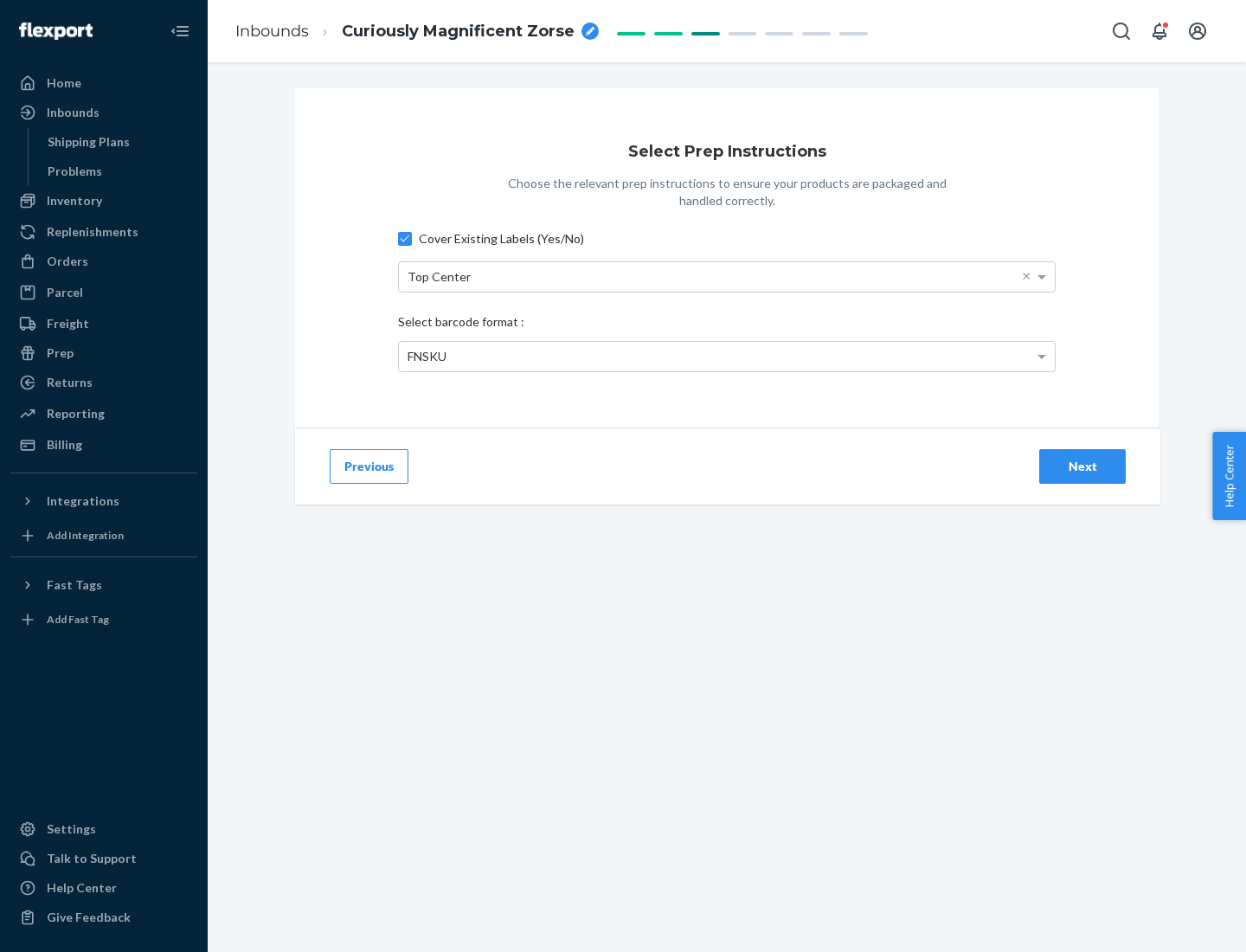
click at [1083, 465] on div "Next" at bounding box center [1083, 466] width 57 height 18
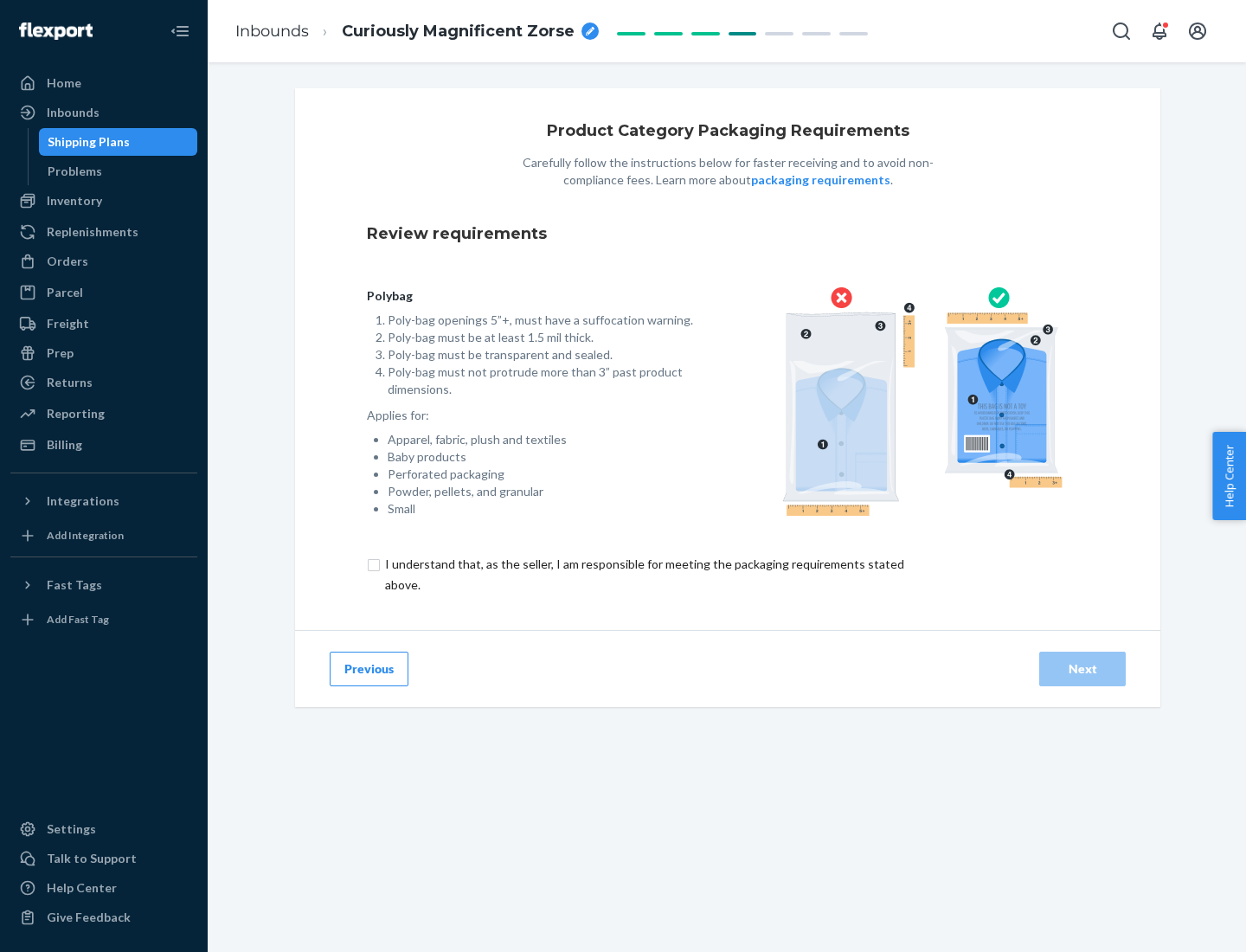
click at [643, 574] on input "checkbox" at bounding box center [655, 575] width 575 height 41
checkbox input "true"
click at [1083, 668] on div "Next" at bounding box center [1083, 669] width 57 height 18
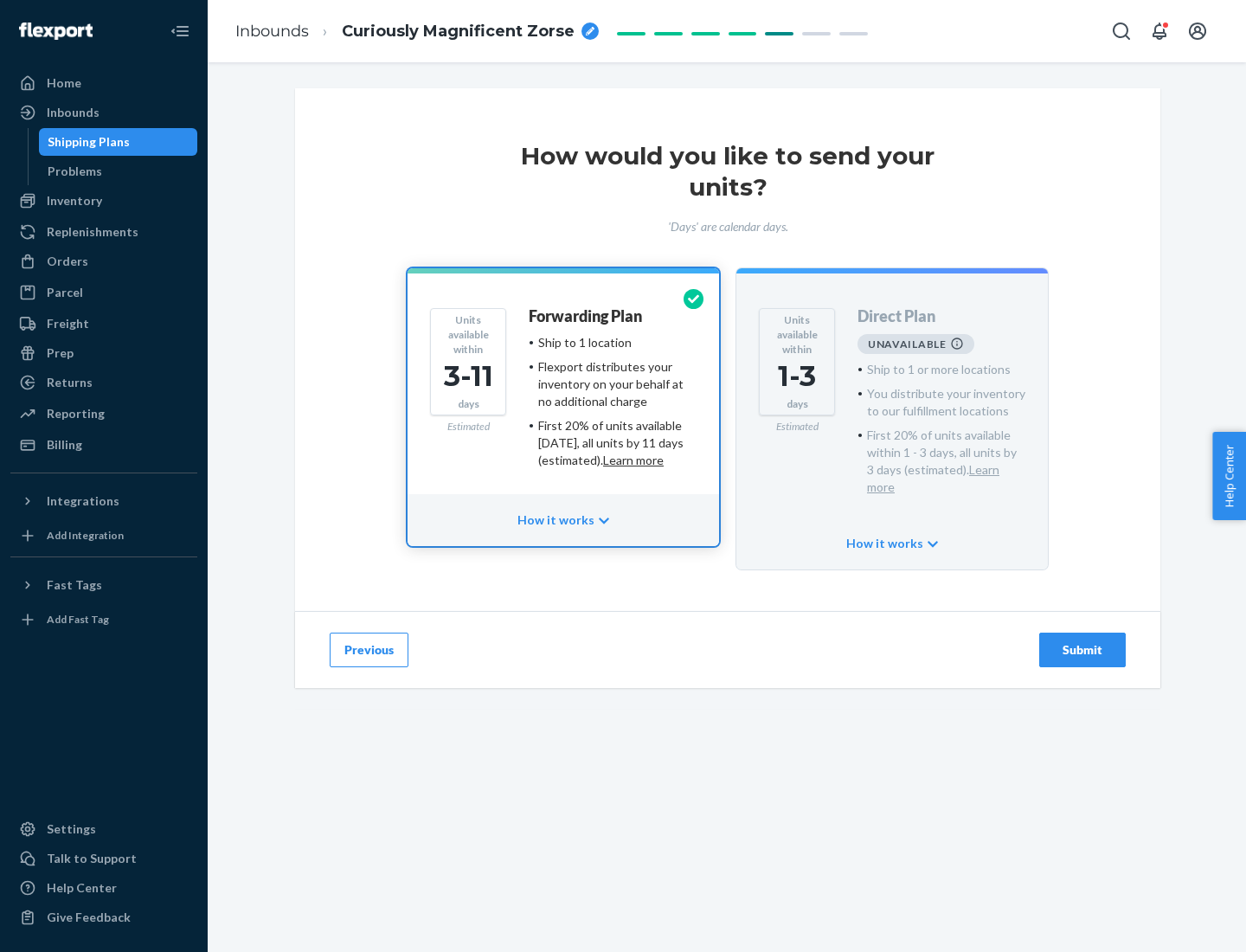
click at [587, 316] on h4 "Forwarding Plan" at bounding box center [585, 317] width 113 height 18
click at [1083, 642] on div "Submit" at bounding box center [1083, 650] width 57 height 18
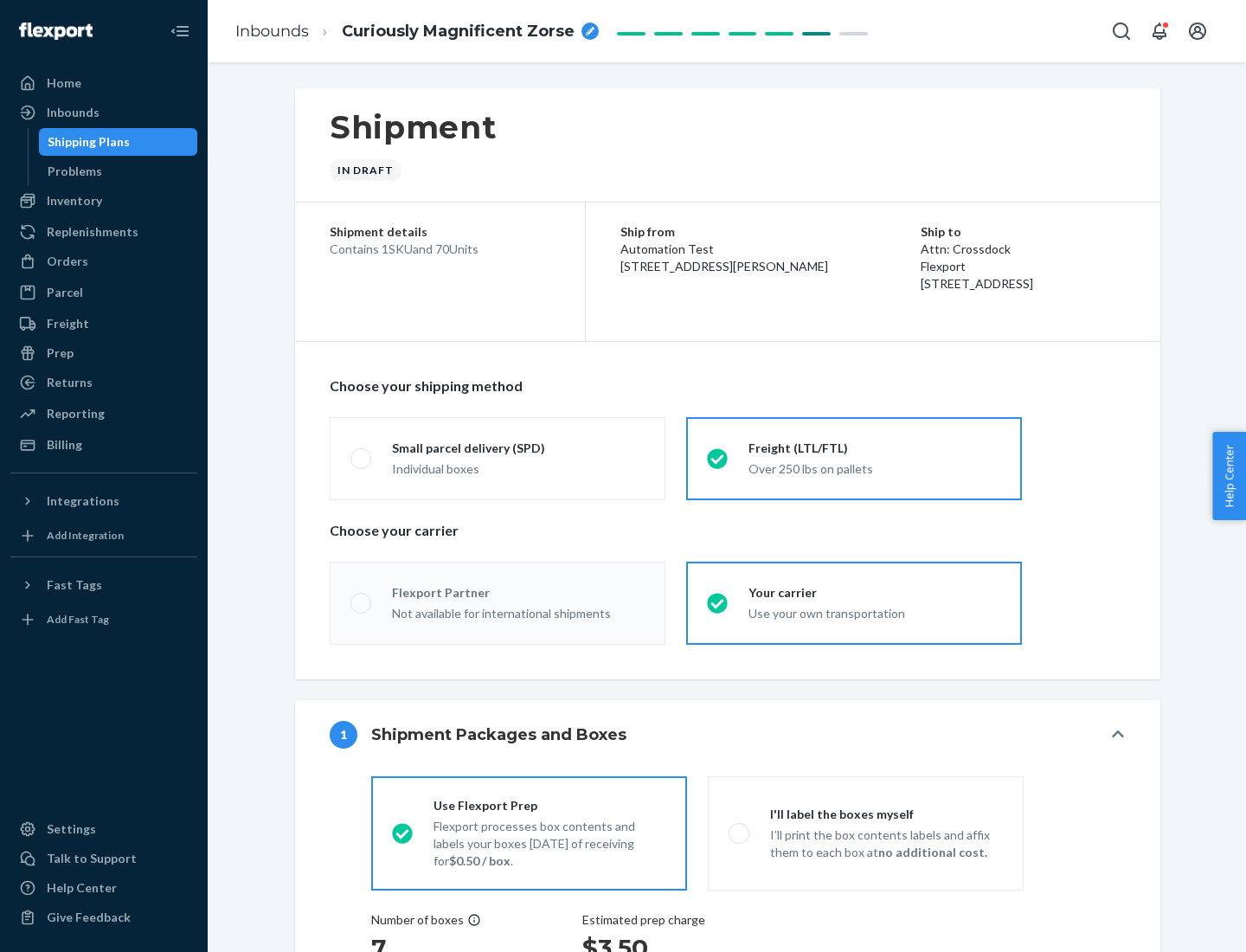
radio input "true"
radio input "false"
radio input "true"
radio input "false"
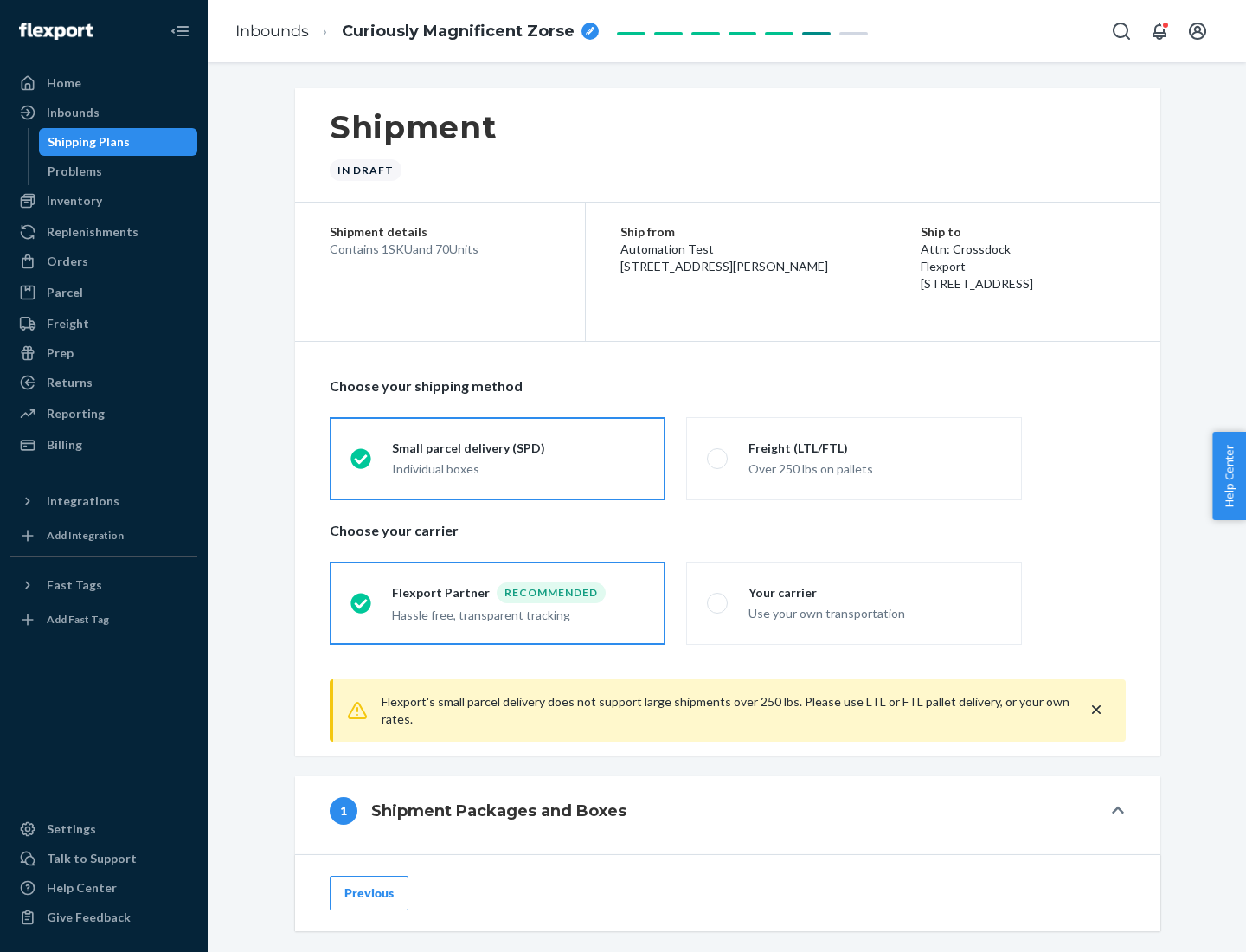
click at [855, 458] on div "Over 250 lbs on pallets" at bounding box center [874, 467] width 253 height 21
click at [718, 458] on input "Freight (LTL/FTL) Over 250 lbs on pallets" at bounding box center [713, 459] width 11 height 11
radio input "true"
radio input "false"
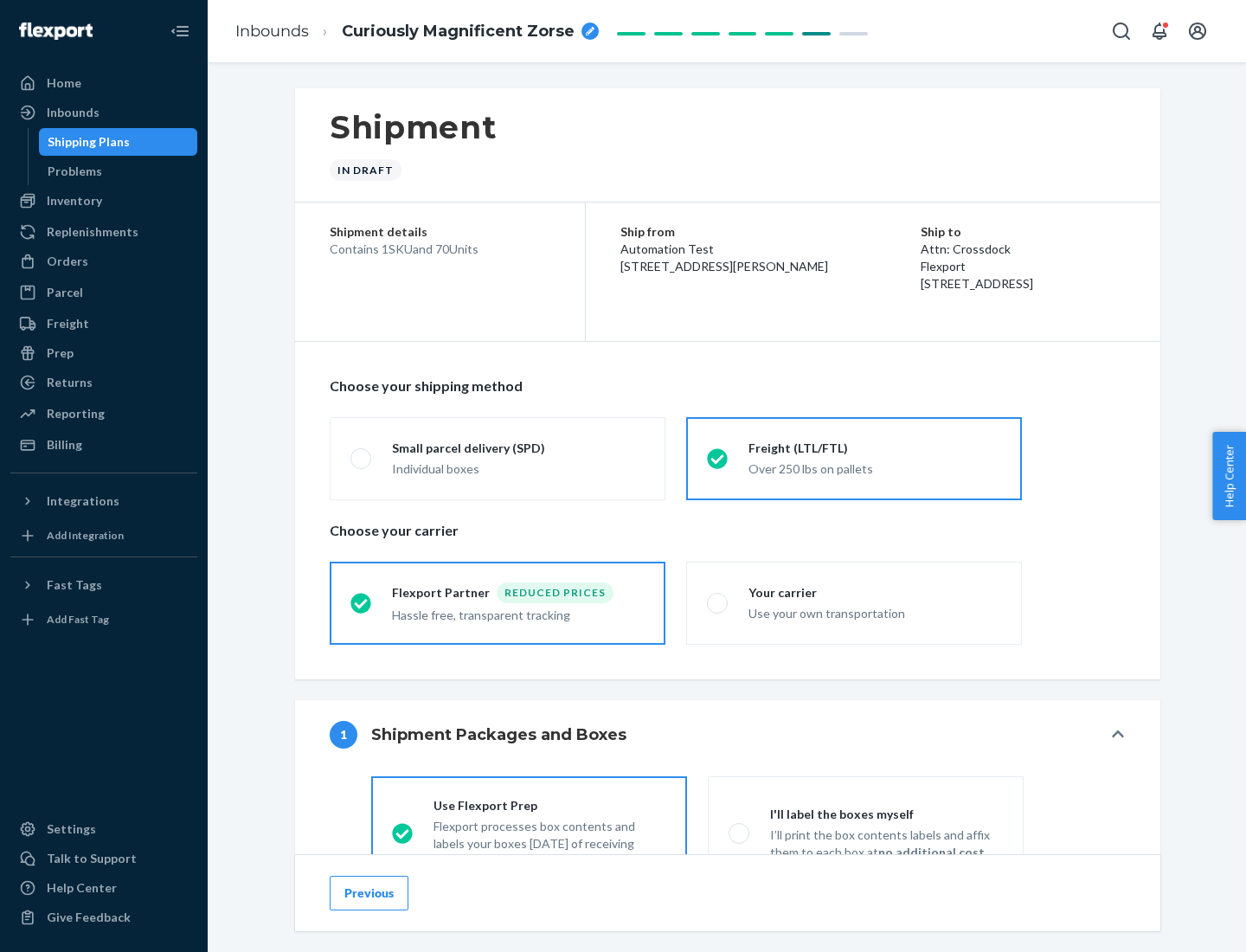
scroll to position [96, 0]
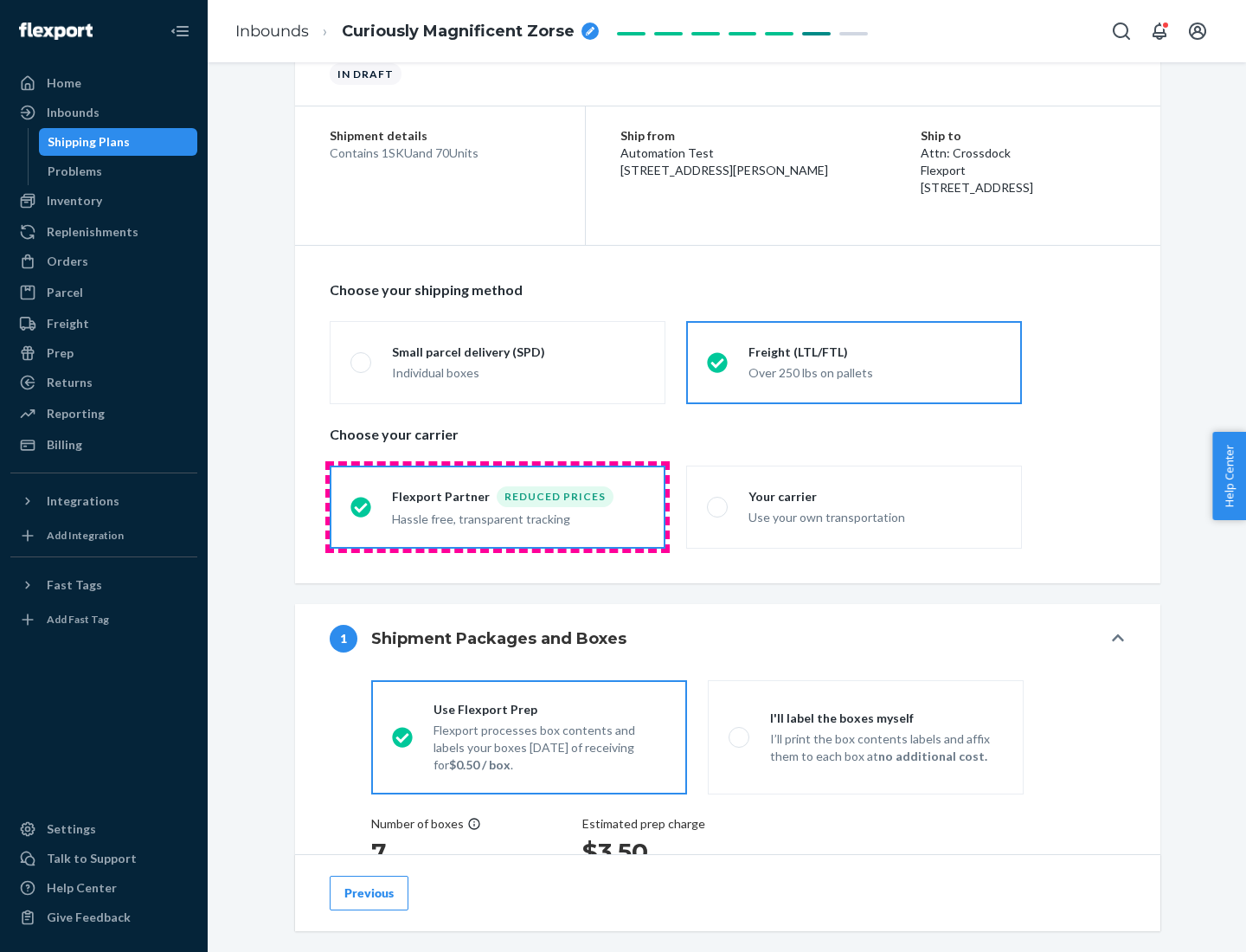
click at [498, 507] on div "Hassle free, transparent tracking" at bounding box center [518, 518] width 253 height 21
click at [361, 506] on input "Flexport Partner Reduced prices Hassle free, transparent tracking" at bounding box center [356, 506] width 11 height 11
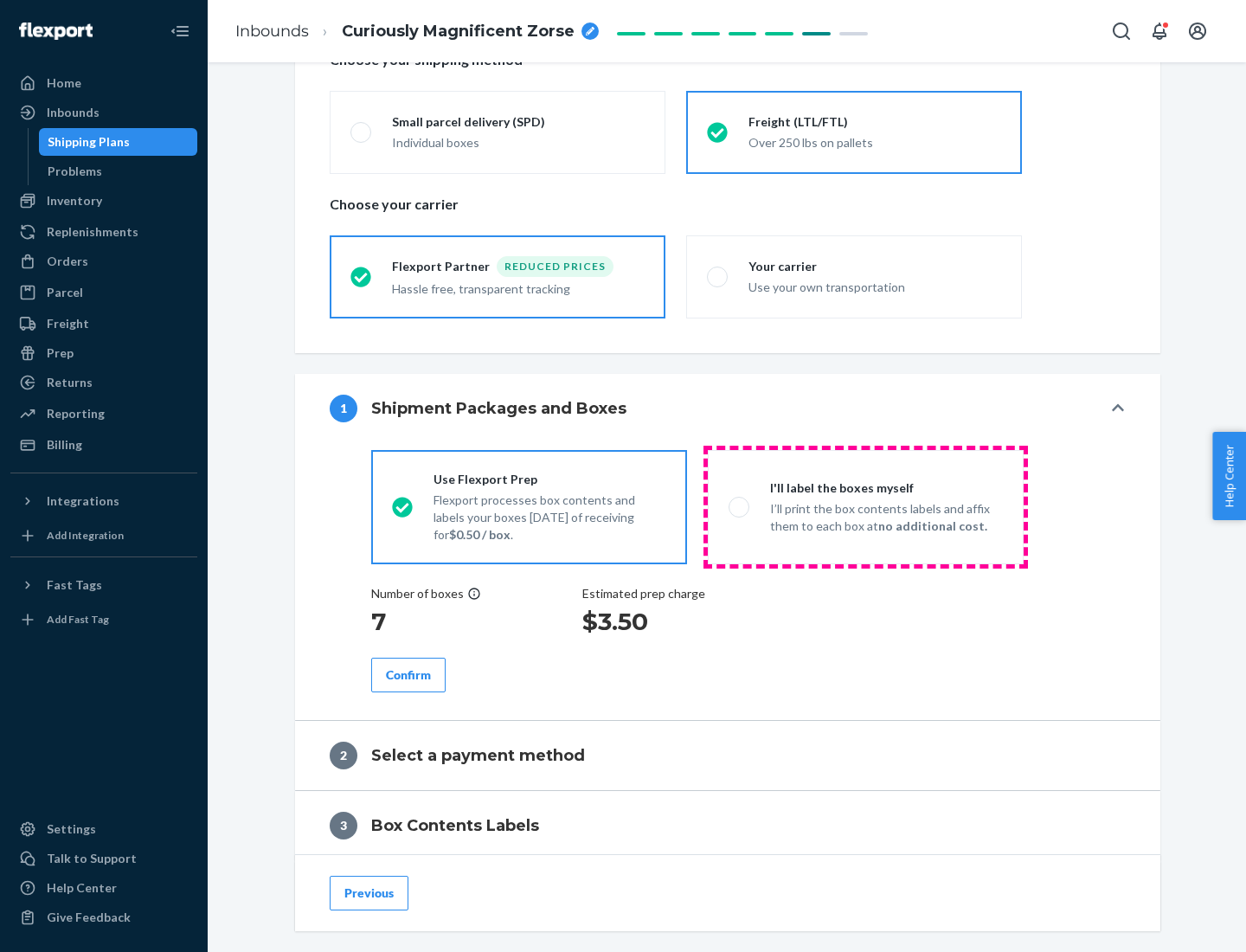
click at [866, 506] on p "I’ll print the box contents labels and affix them to each box at no additional …" at bounding box center [886, 518] width 233 height 35
click at [740, 506] on input "I'll label the boxes myself I’ll print the box contents labels and affix them t…" at bounding box center [734, 506] width 11 height 11
radio input "true"
radio input "false"
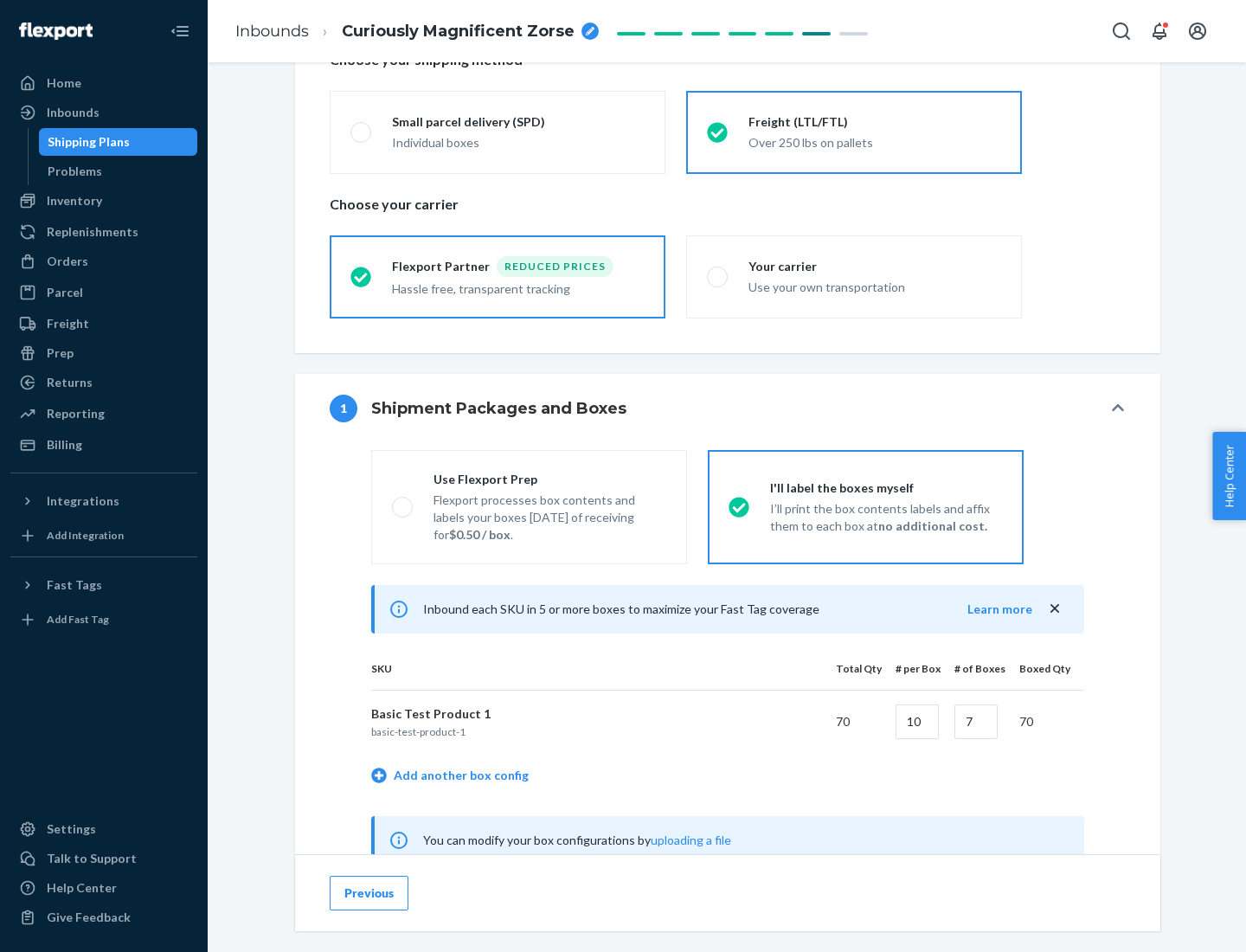
scroll to position [541, 0]
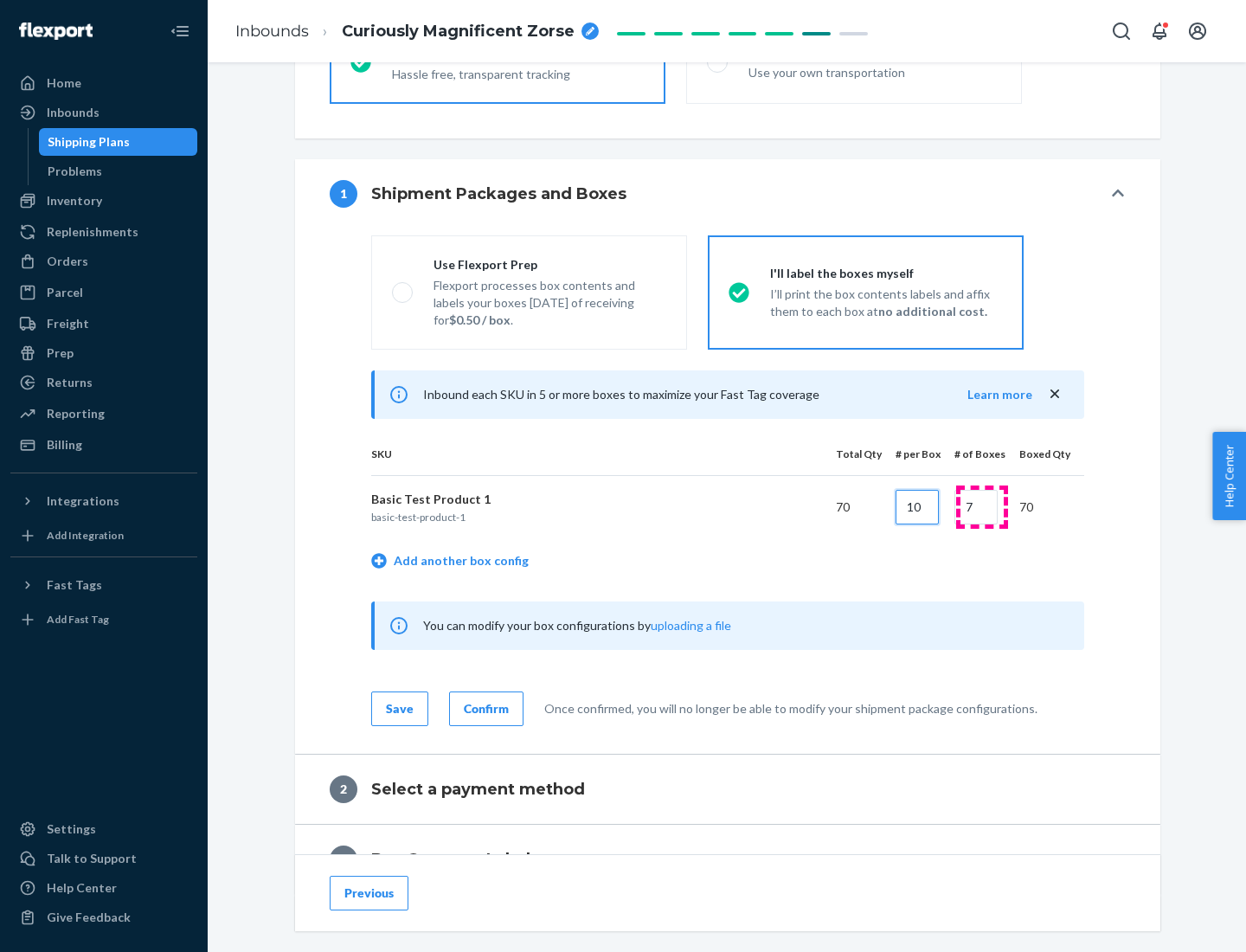
type input "10"
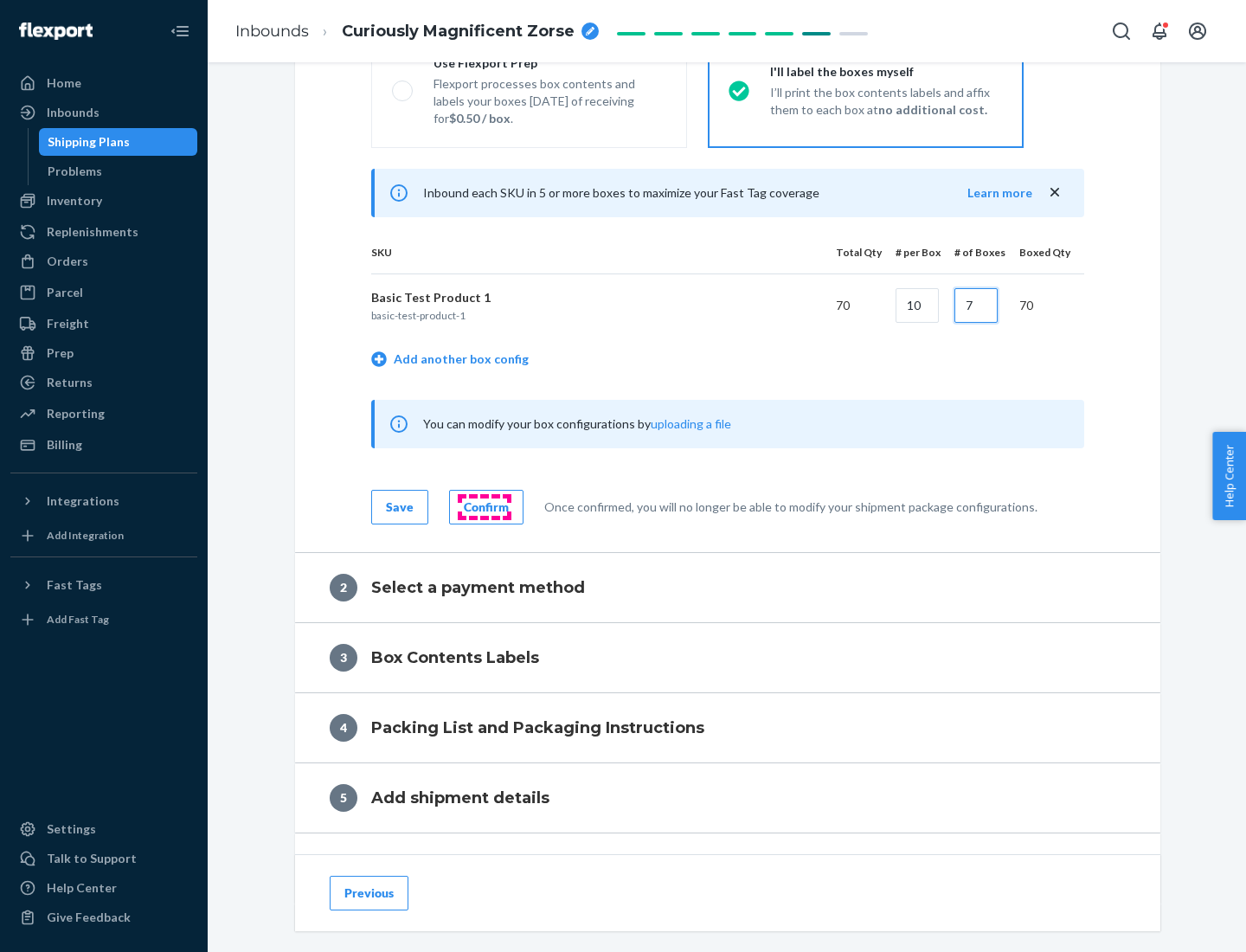
type input "7"
click at [484, 506] on div "Confirm" at bounding box center [487, 507] width 45 height 18
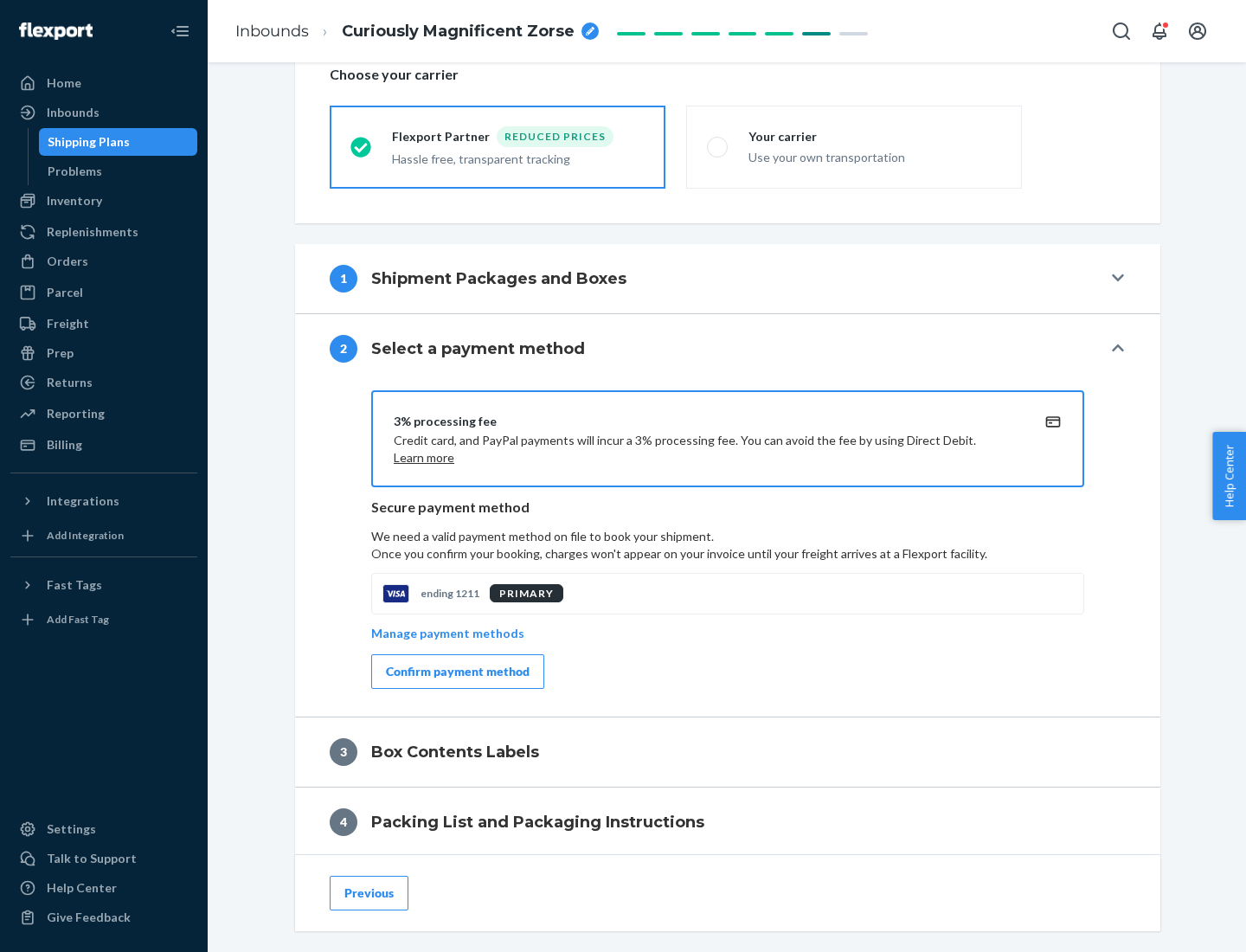
scroll to position [620, 0]
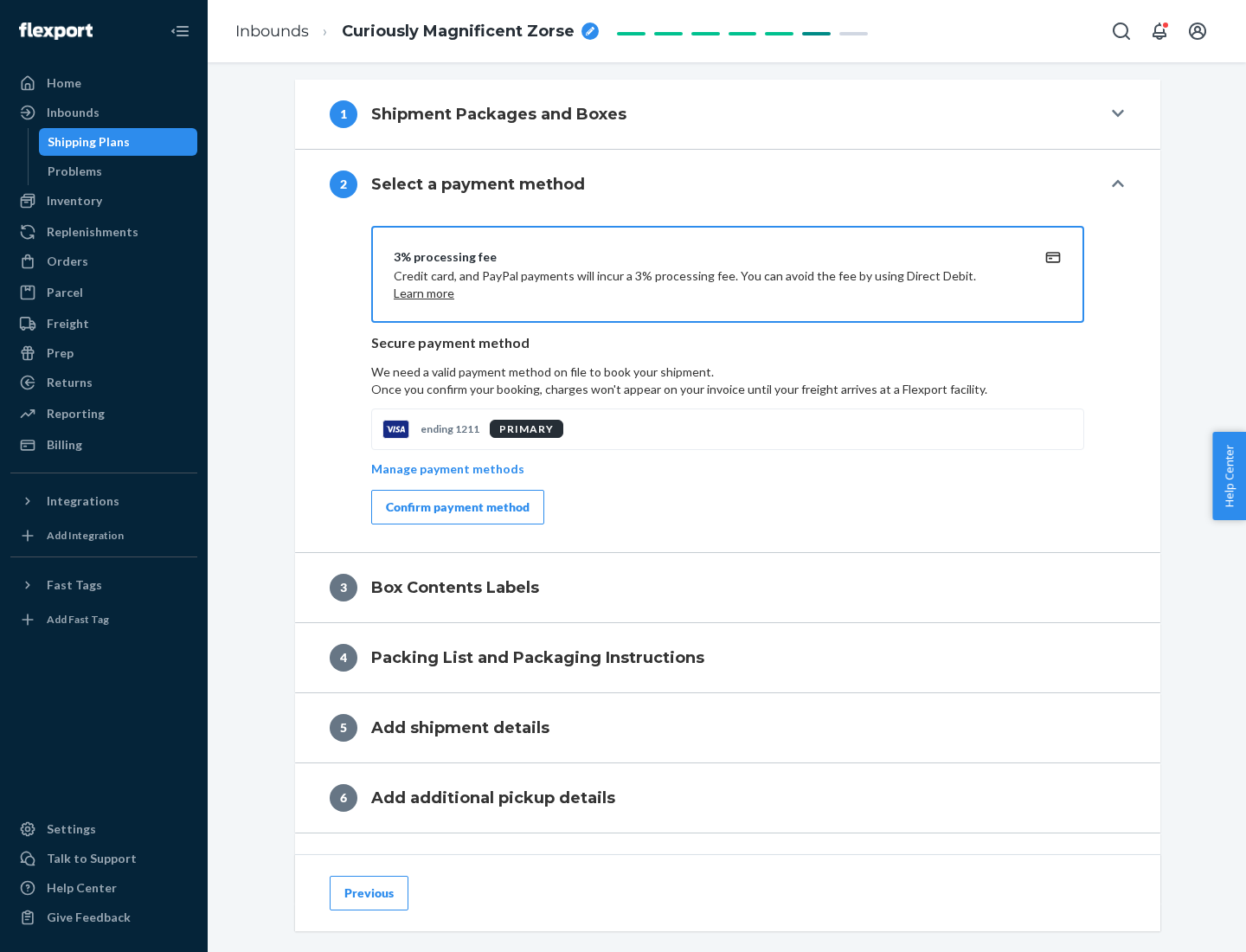
click at [456, 507] on div "Confirm payment method" at bounding box center [458, 507] width 144 height 18
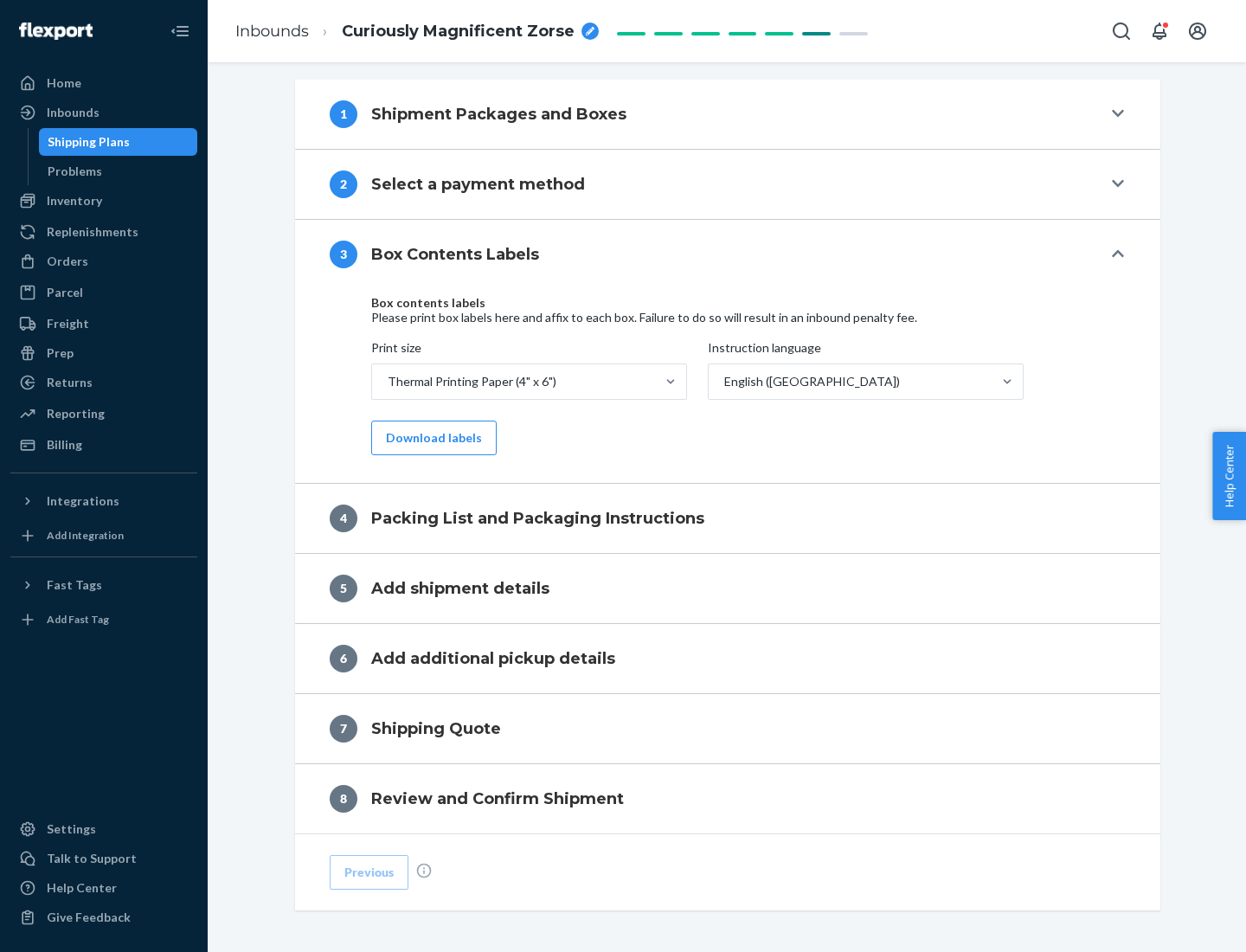
scroll to position [551, 0]
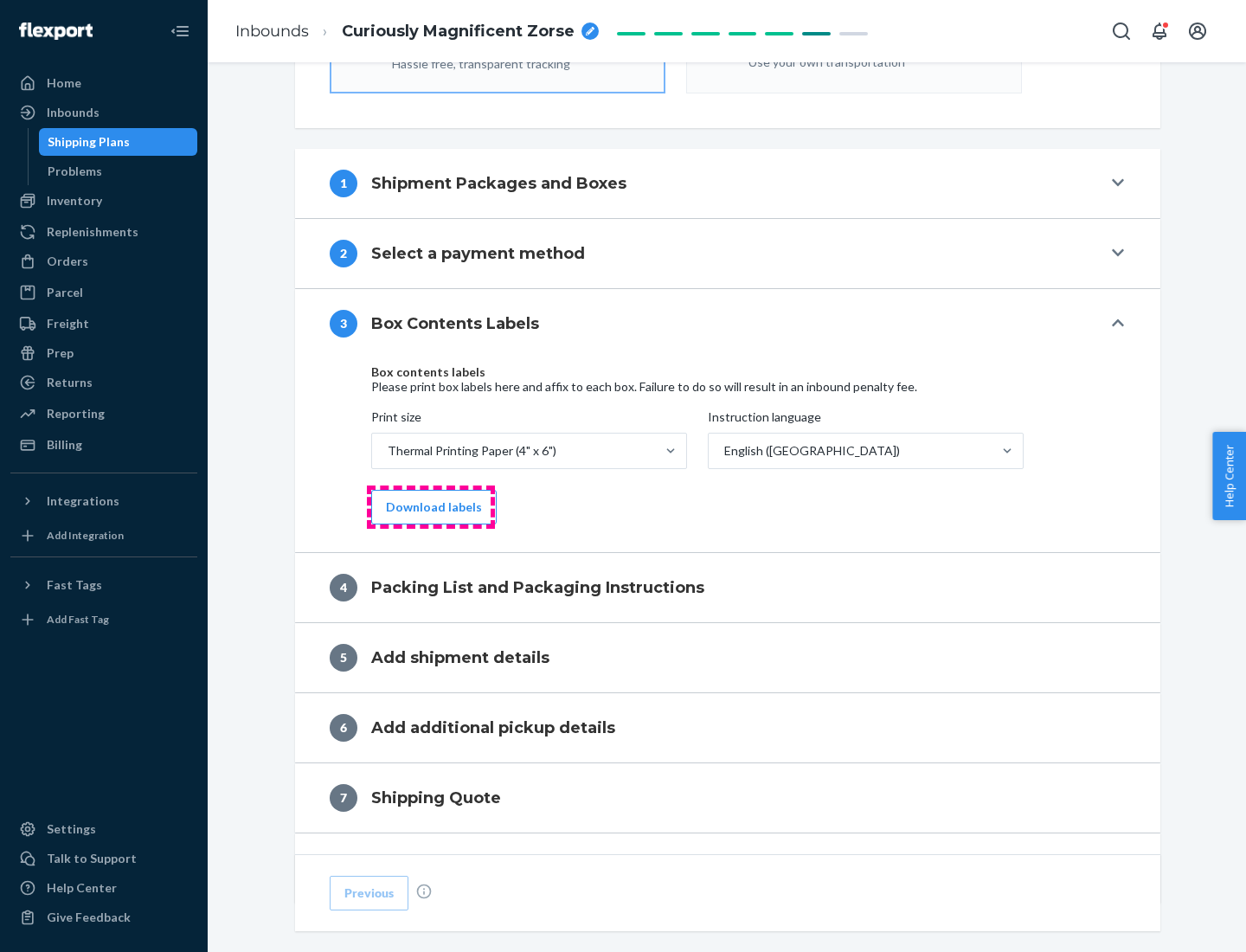
click at [431, 507] on button "Download labels" at bounding box center [434, 506] width 125 height 35
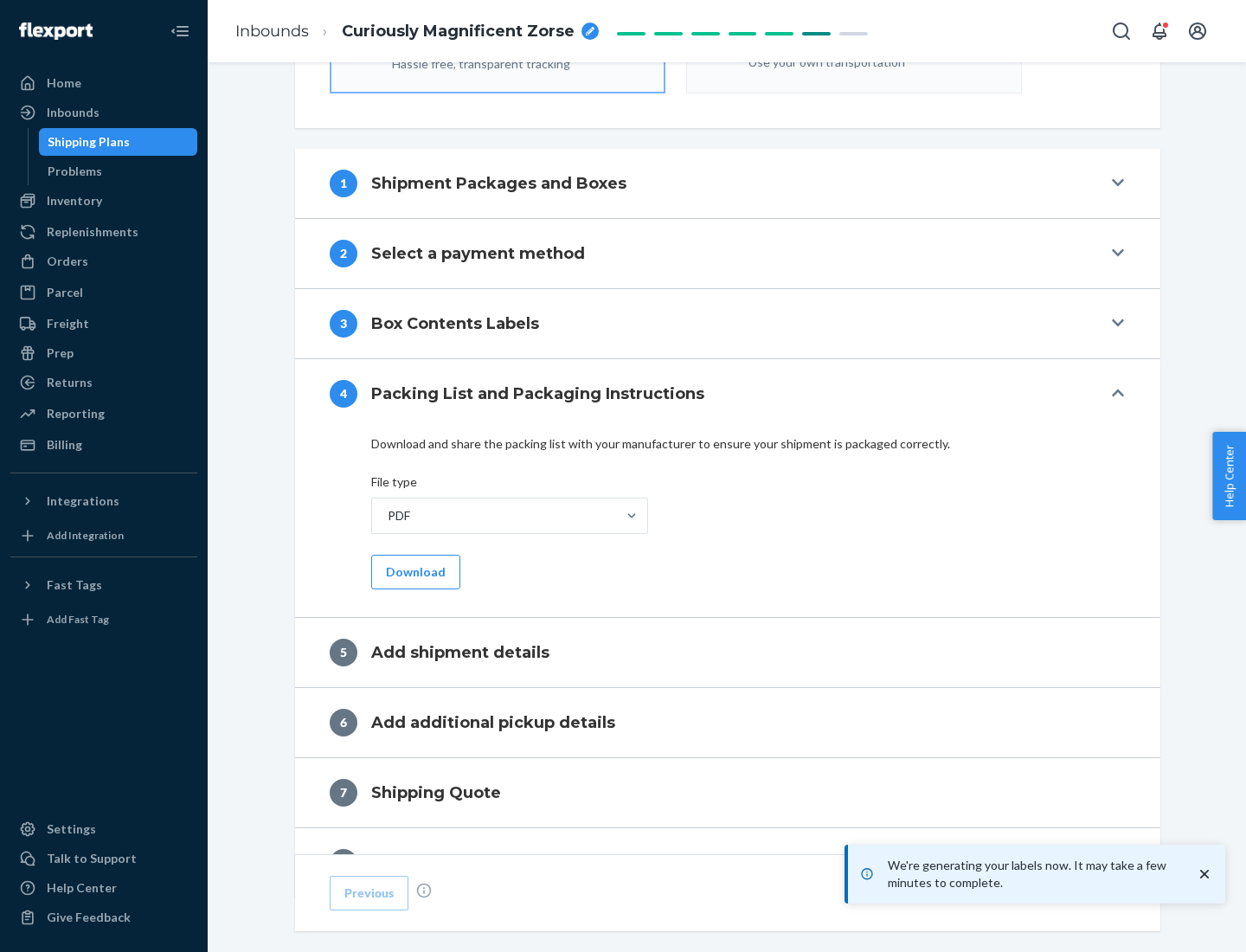
scroll to position [617, 0]
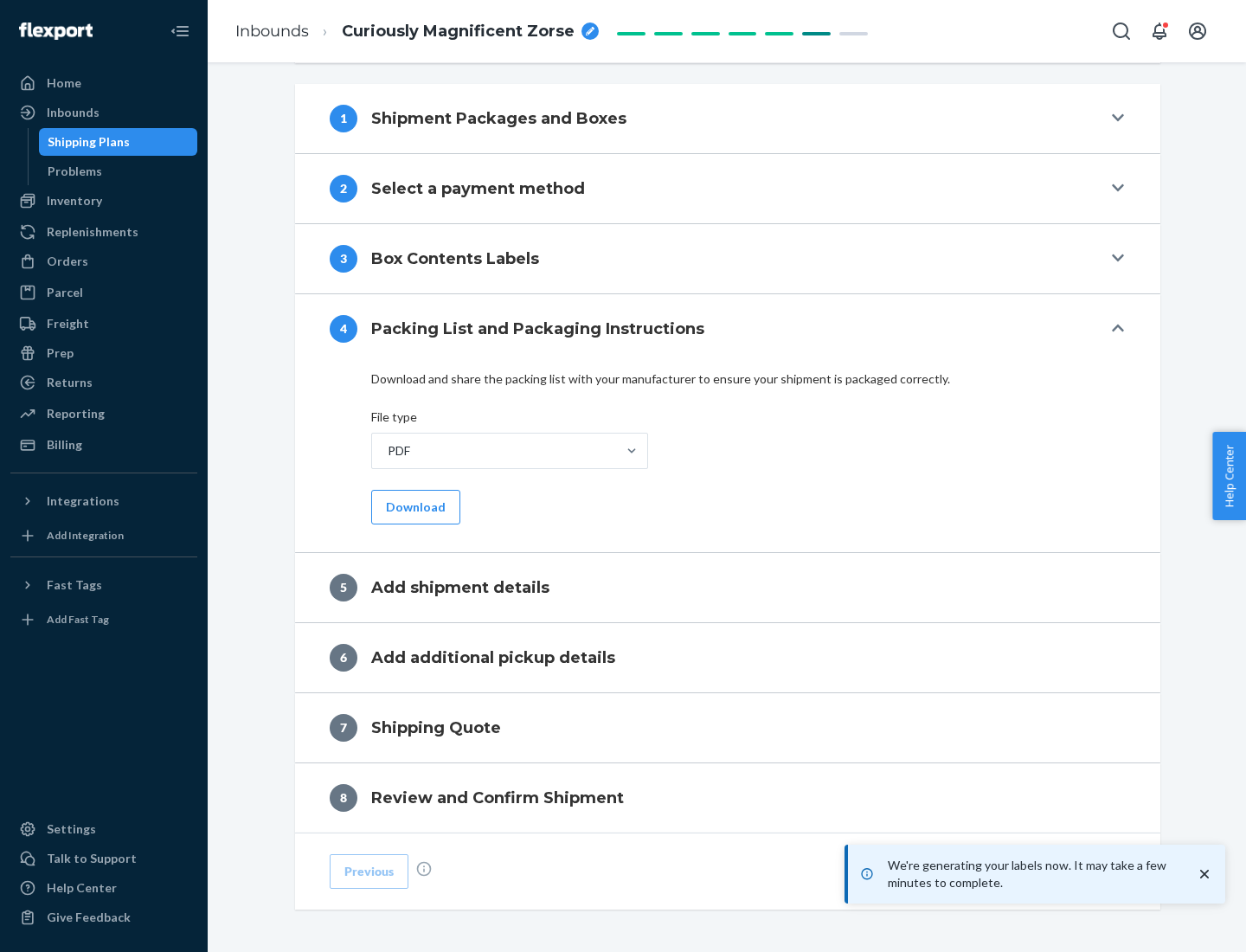
click at [414, 506] on button "Download" at bounding box center [416, 506] width 89 height 35
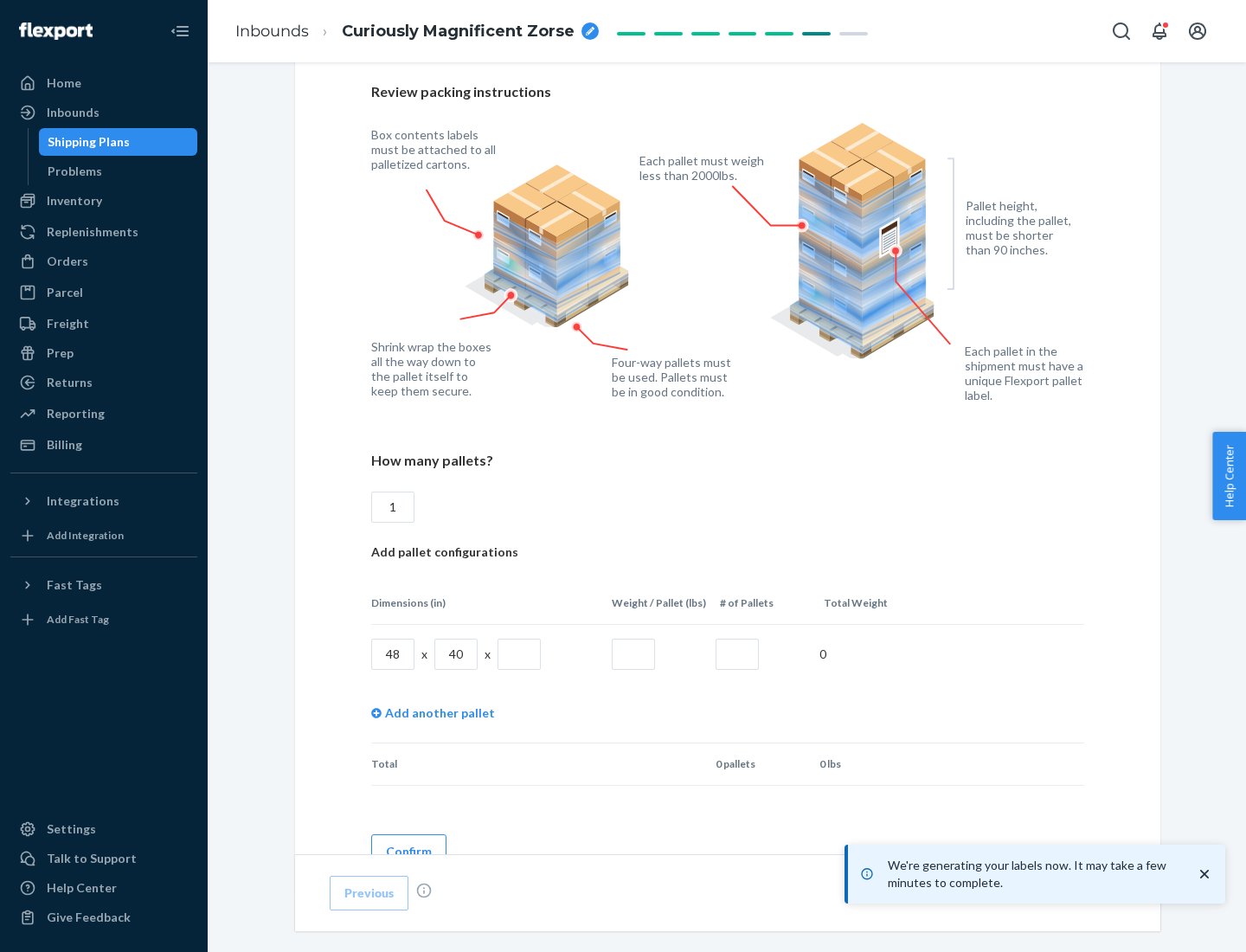
scroll to position [1257, 0]
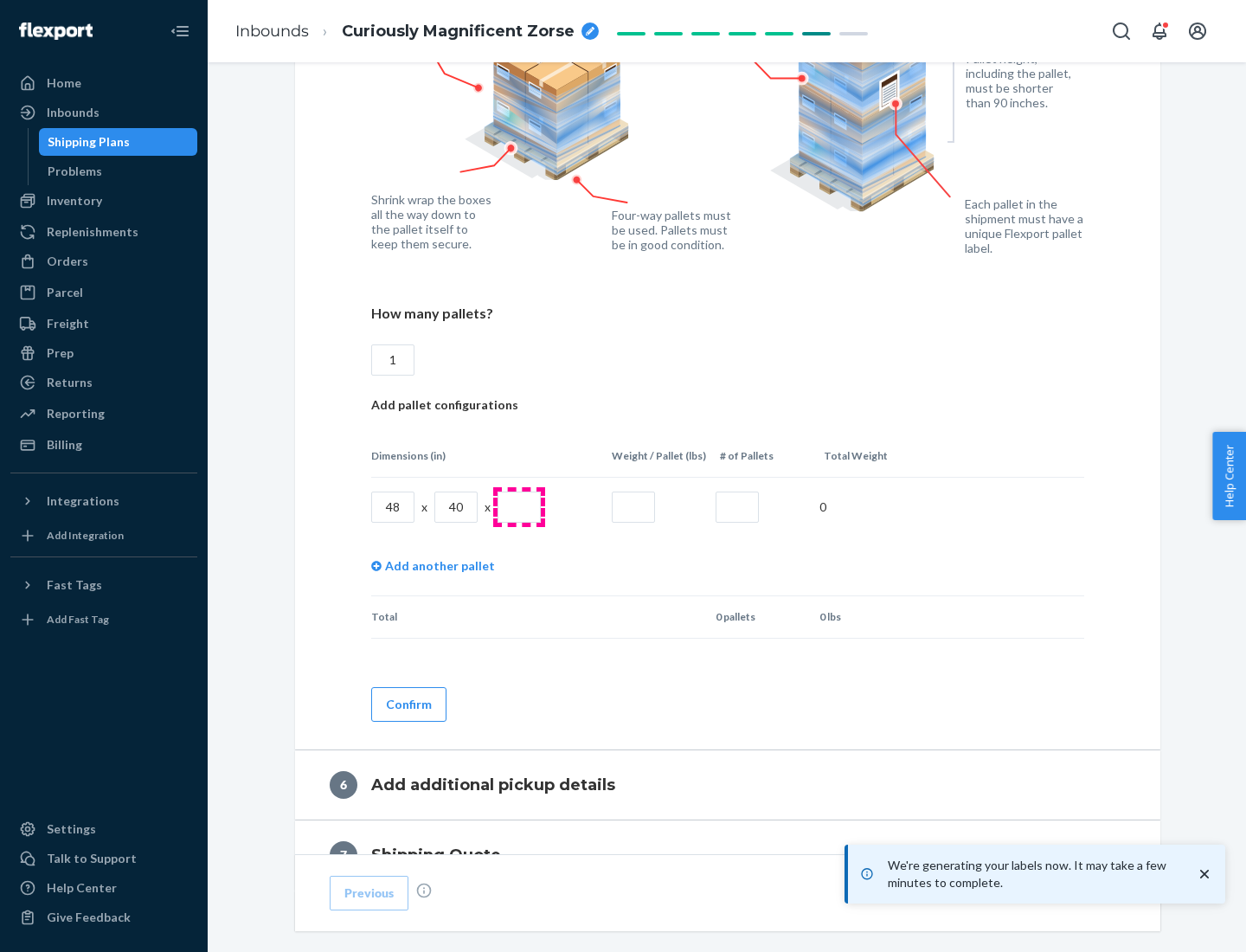
type input "1"
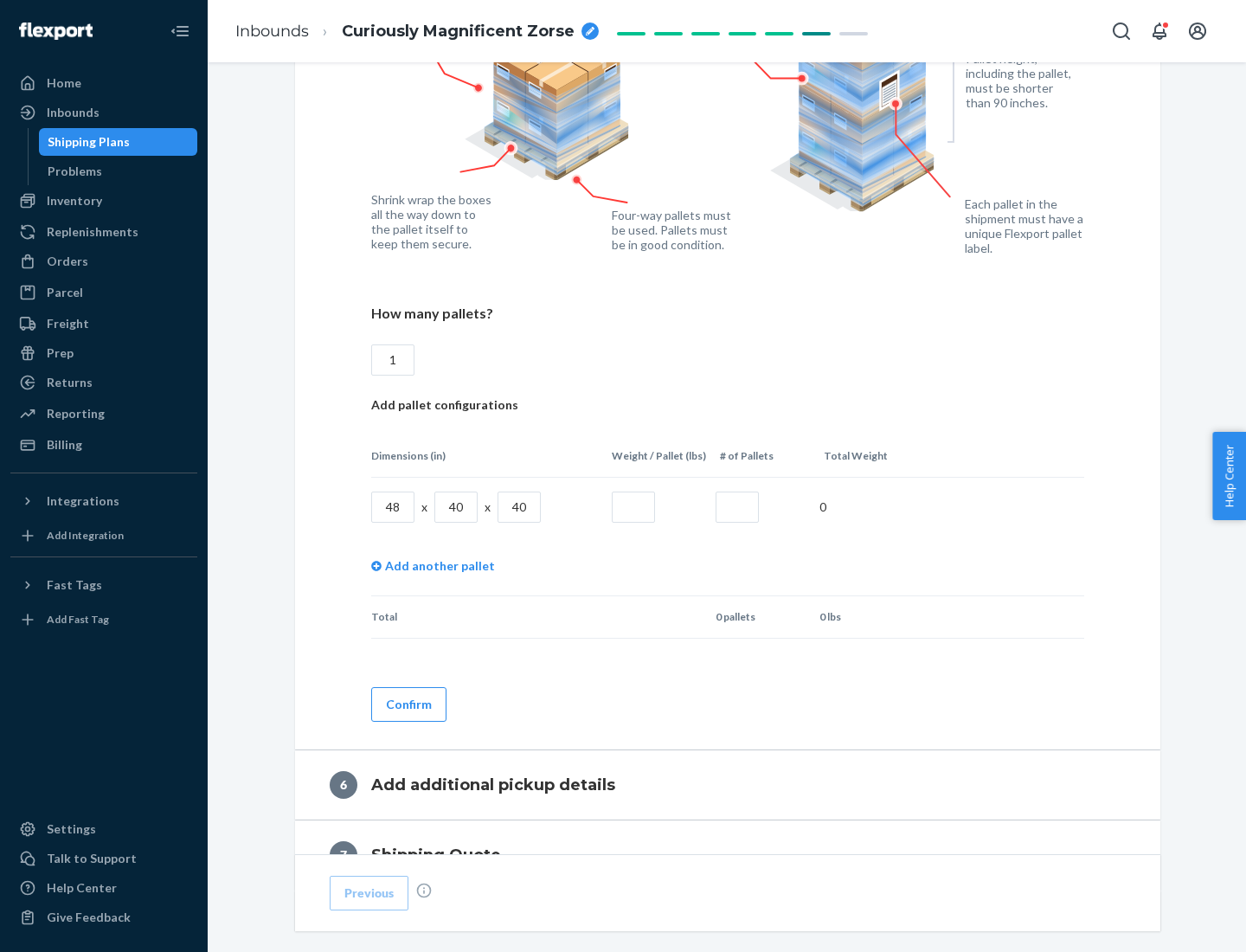
type input "40"
type input "200"
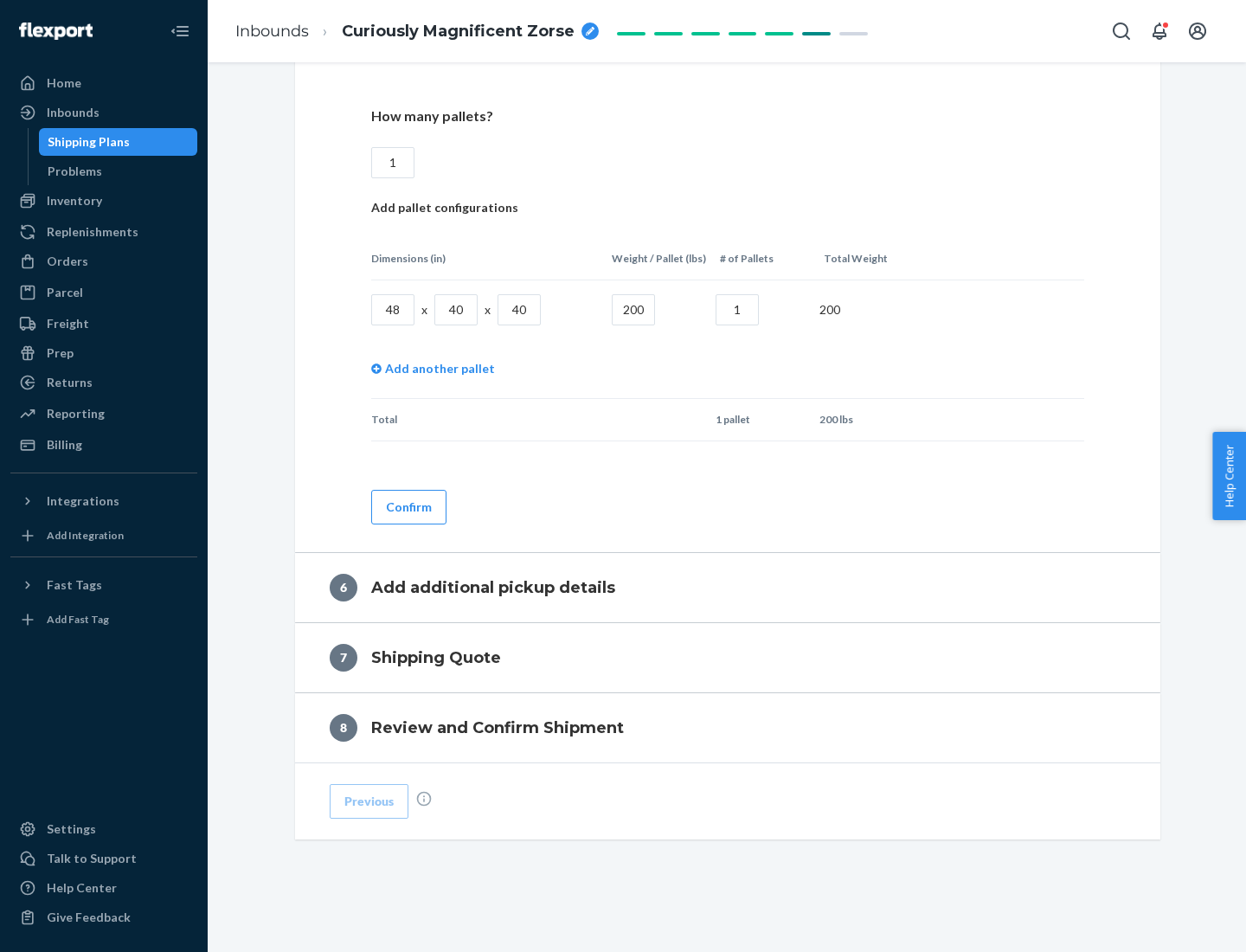
type input "1"
click at [407, 506] on button "Confirm" at bounding box center [409, 506] width 76 height 35
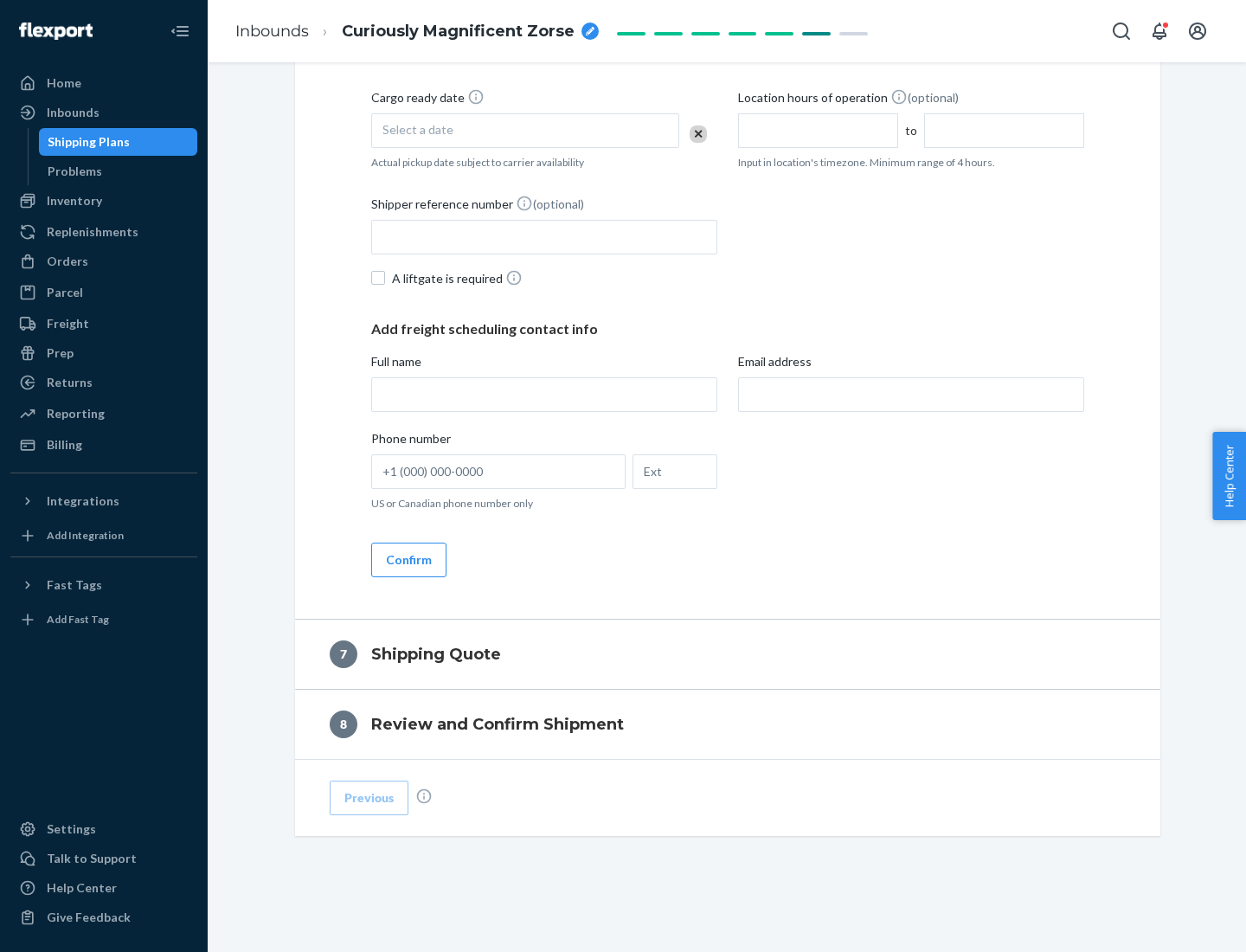
scroll to position [662, 0]
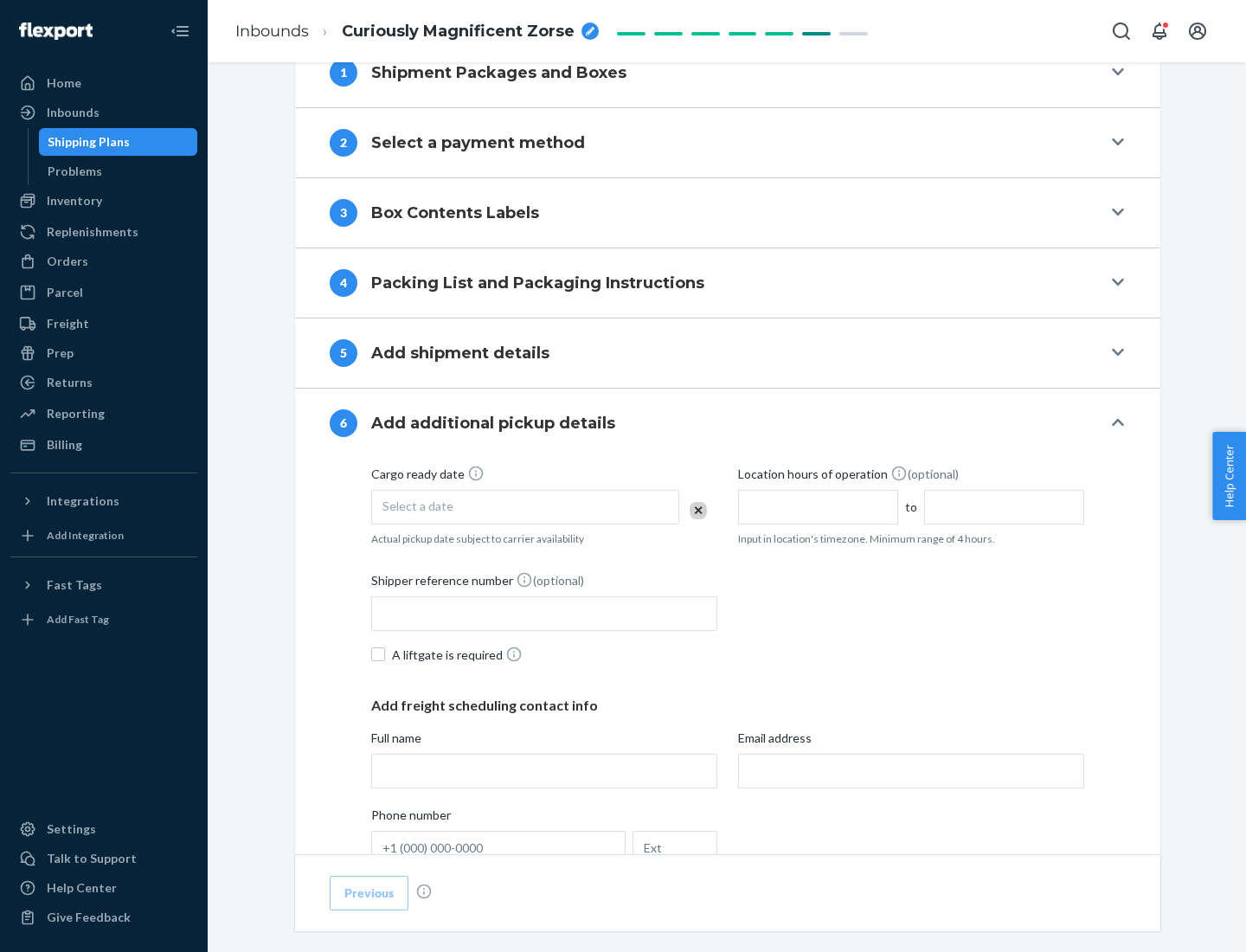
click at [525, 506] on div "Select a date" at bounding box center [526, 506] width 308 height 35
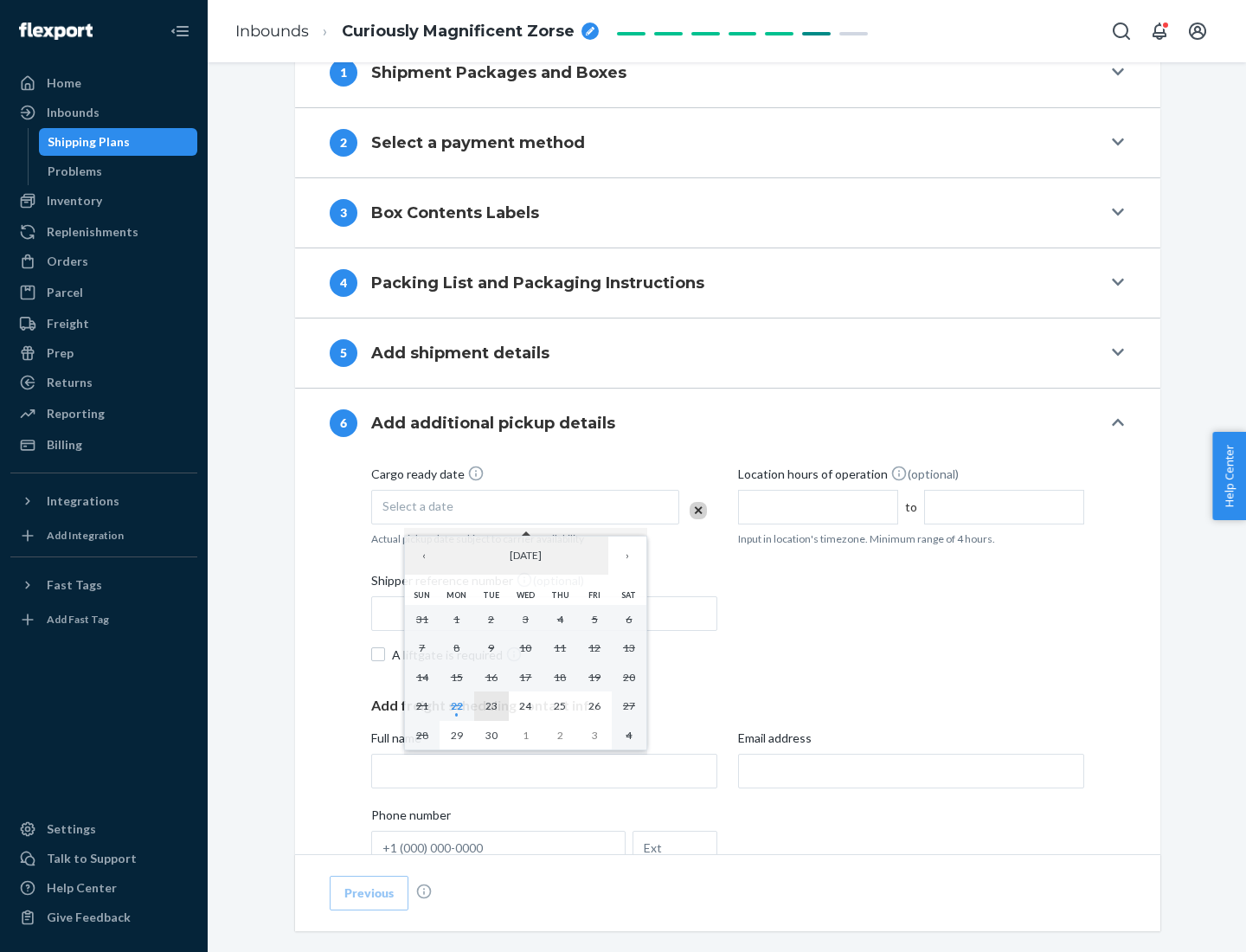
click at [490, 705] on abbr "23" at bounding box center [491, 706] width 12 height 13
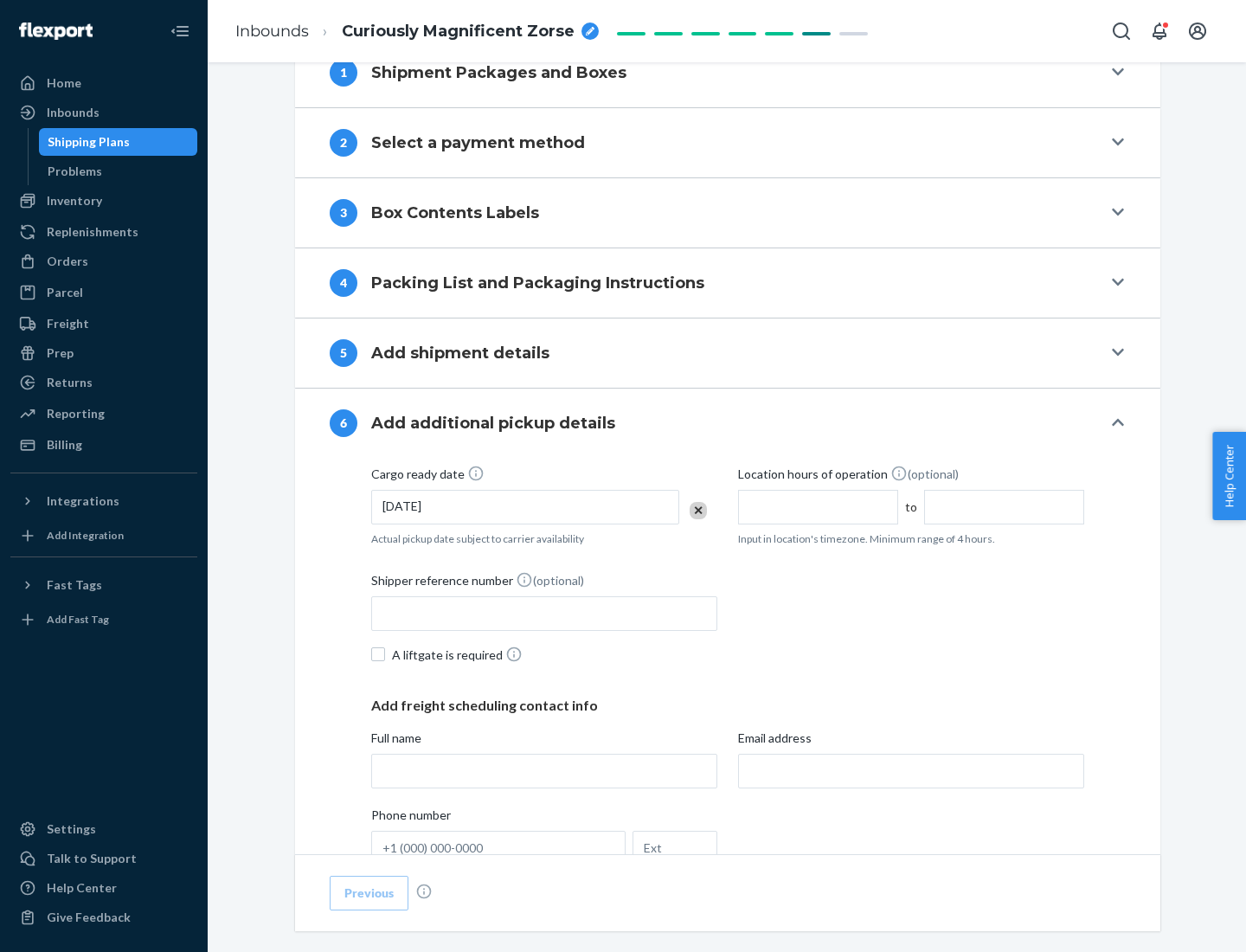
scroll to position [926, 0]
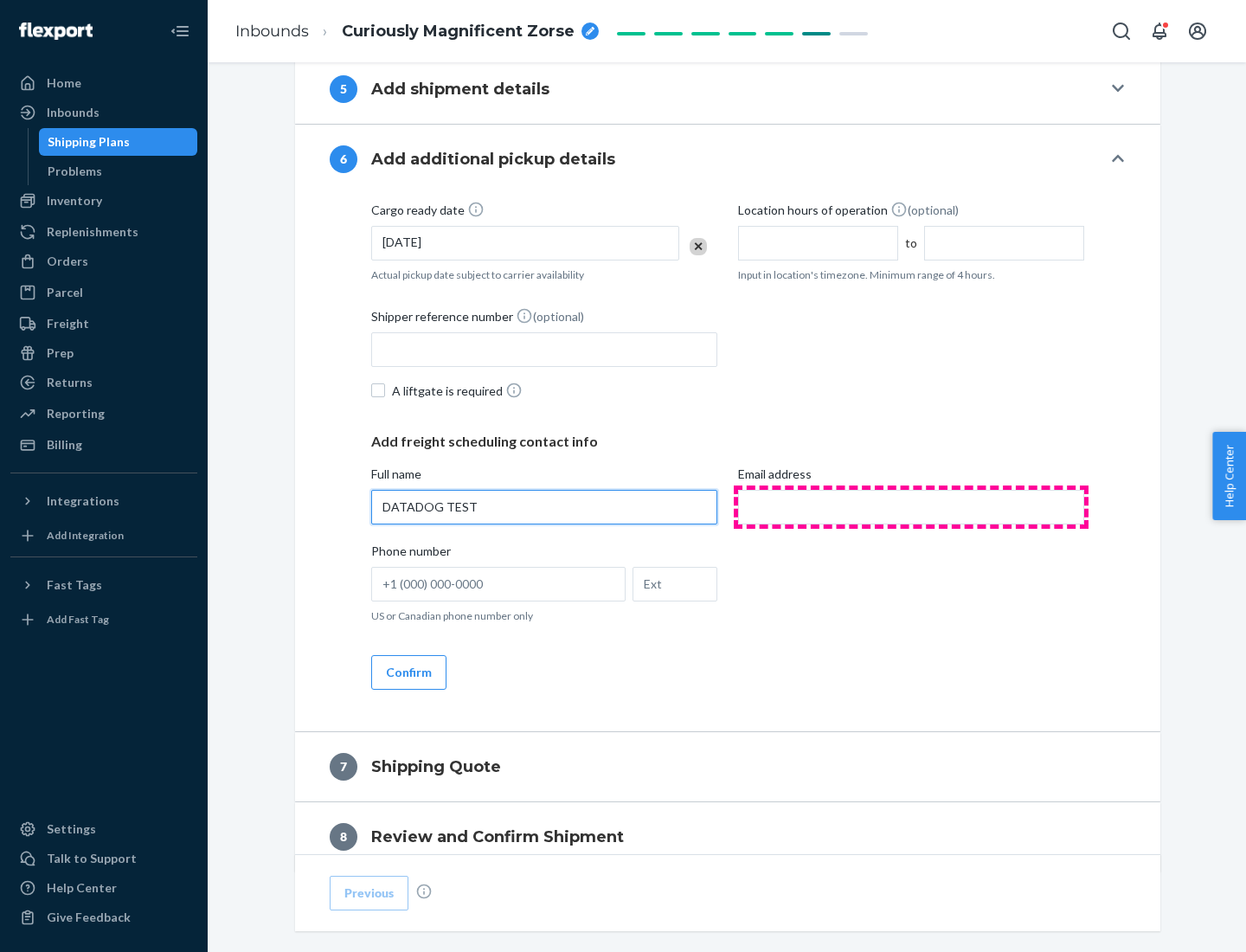
type input "DATADOG TEST"
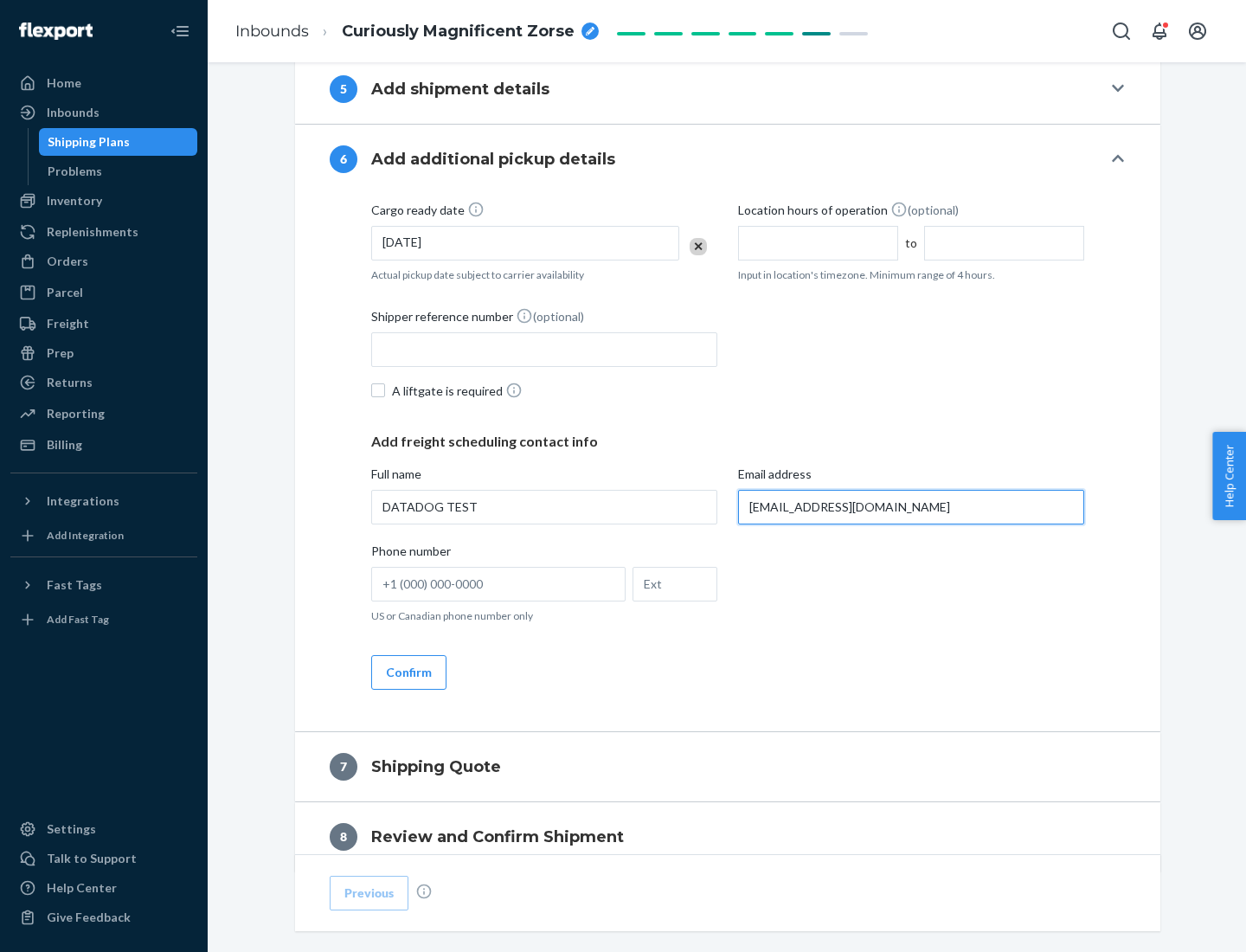
scroll to position [1003, 0]
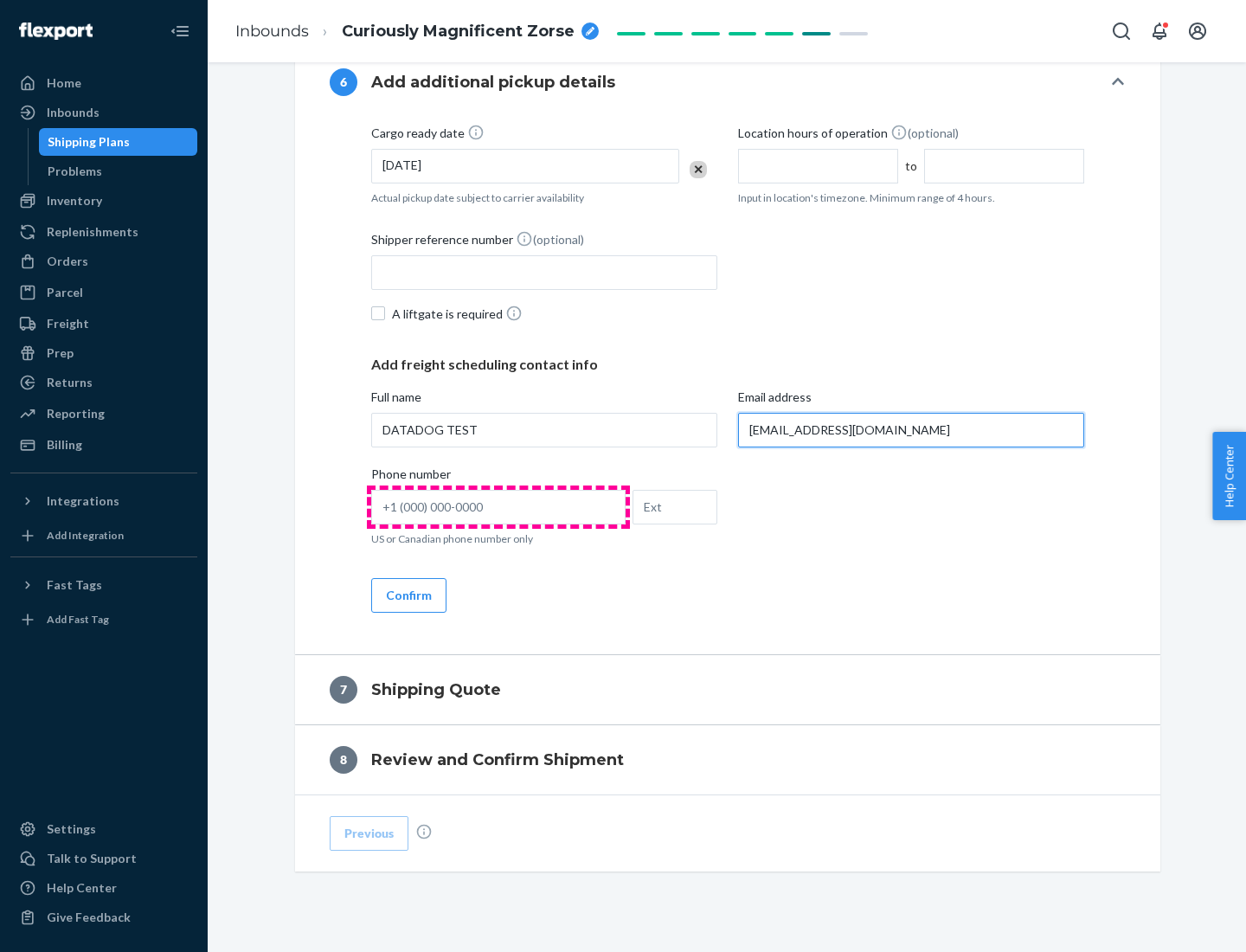
type input "[EMAIL_ADDRESS][DOMAIN_NAME]"
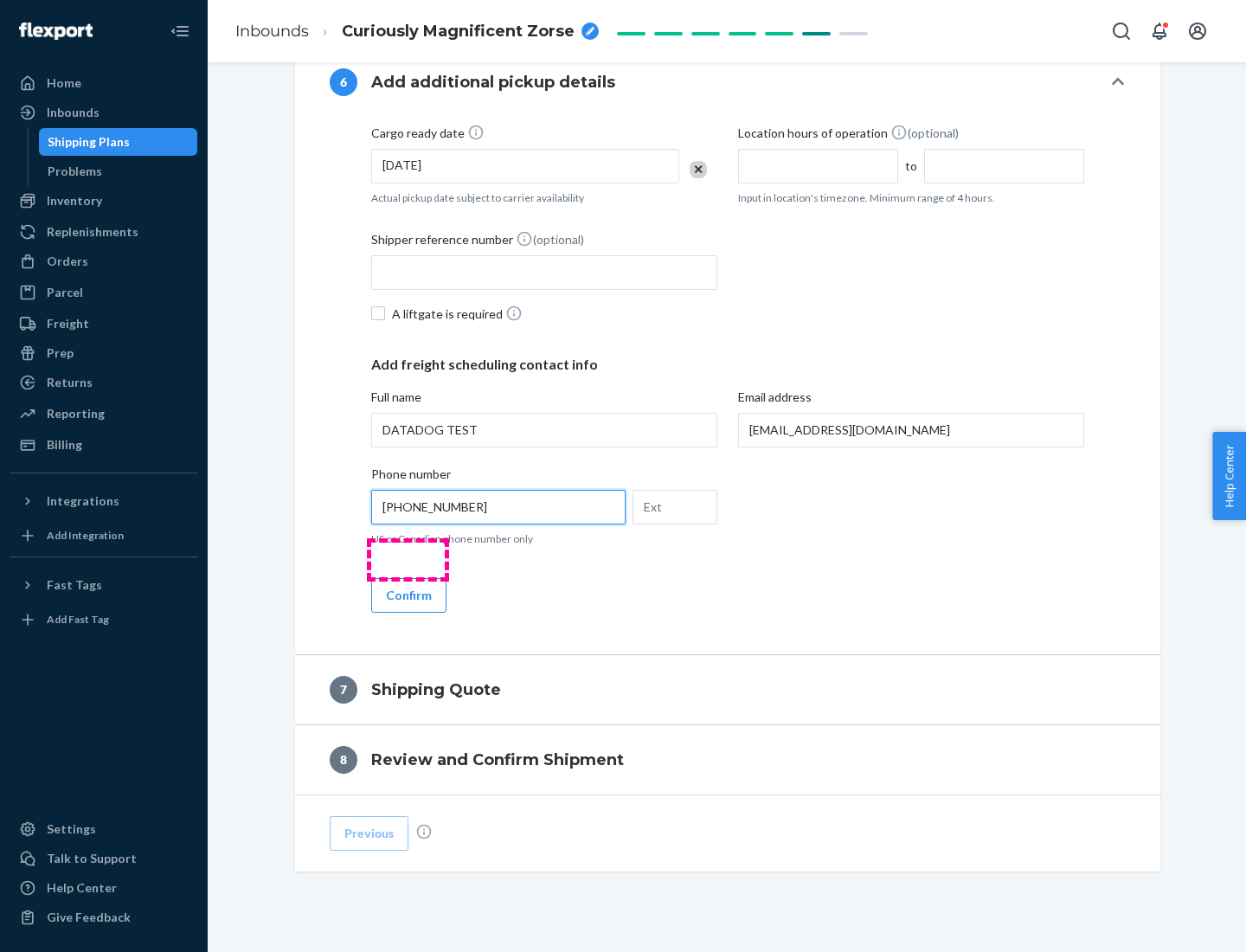
scroll to position [1039, 0]
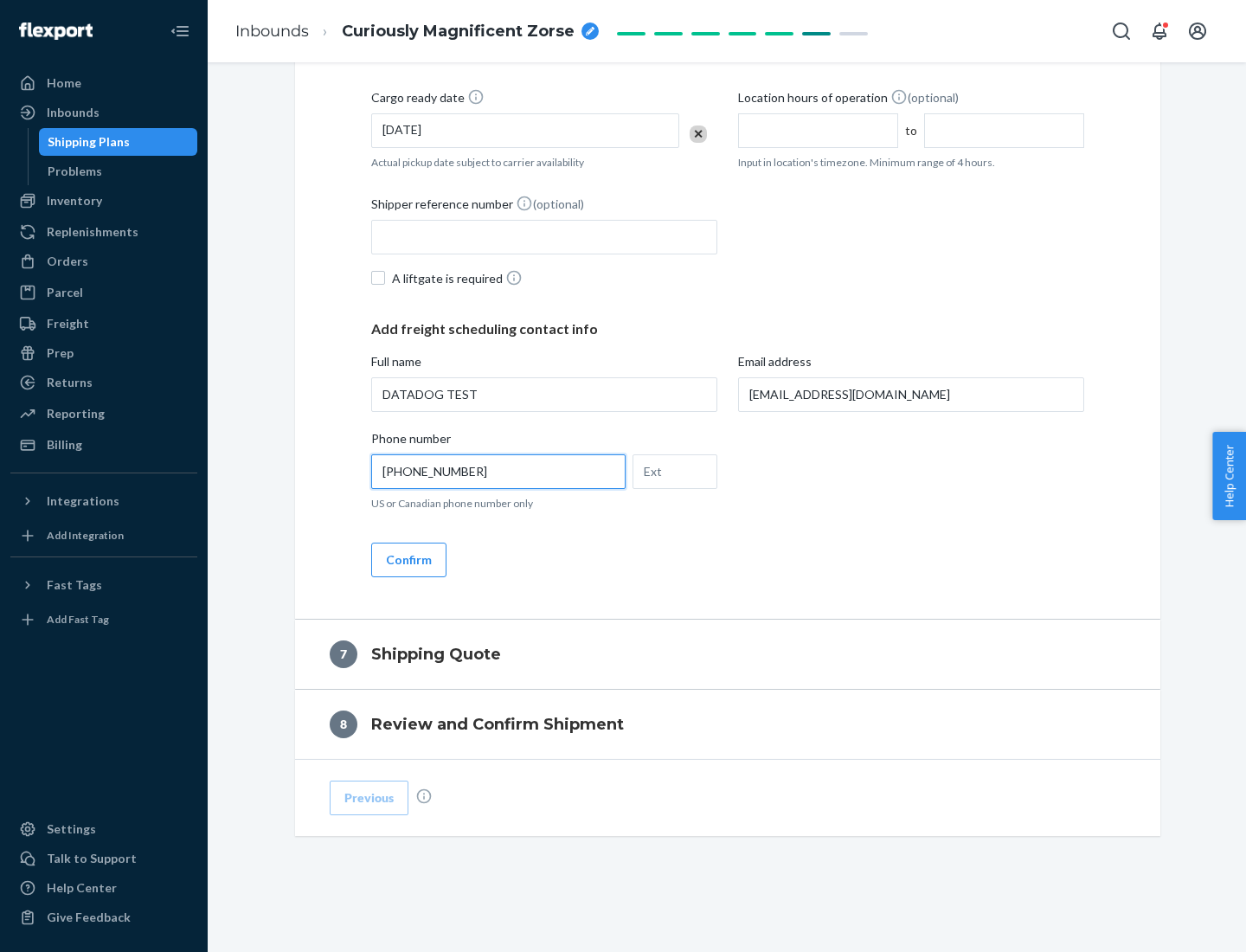
type input "[PHONE_NUMBER]"
click at [407, 560] on button "Confirm" at bounding box center [409, 560] width 76 height 35
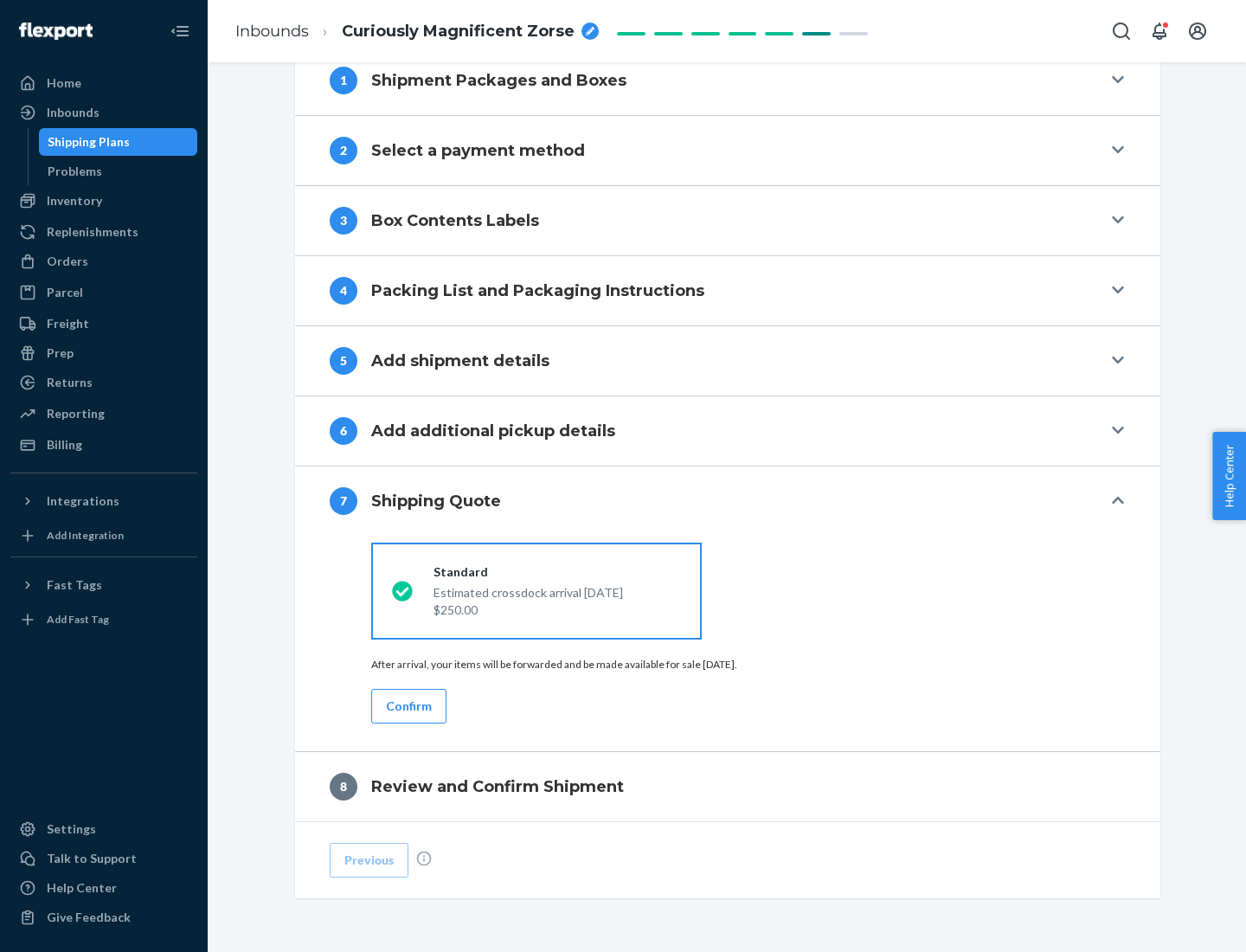
scroll to position [717, 0]
